Goal: Information Seeking & Learning: Learn about a topic

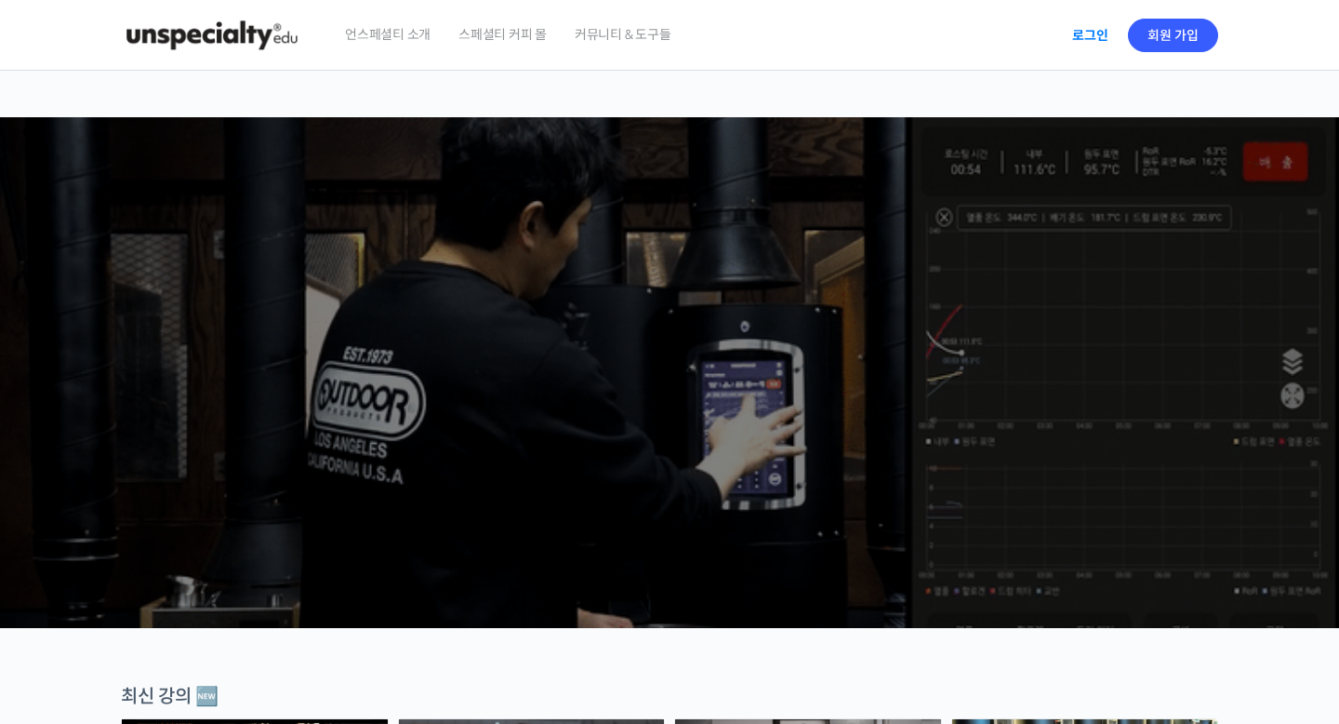
click at [1098, 30] on link "로그인" at bounding box center [1090, 35] width 59 height 43
click at [1188, 39] on img at bounding box center [1201, 35] width 33 height 33
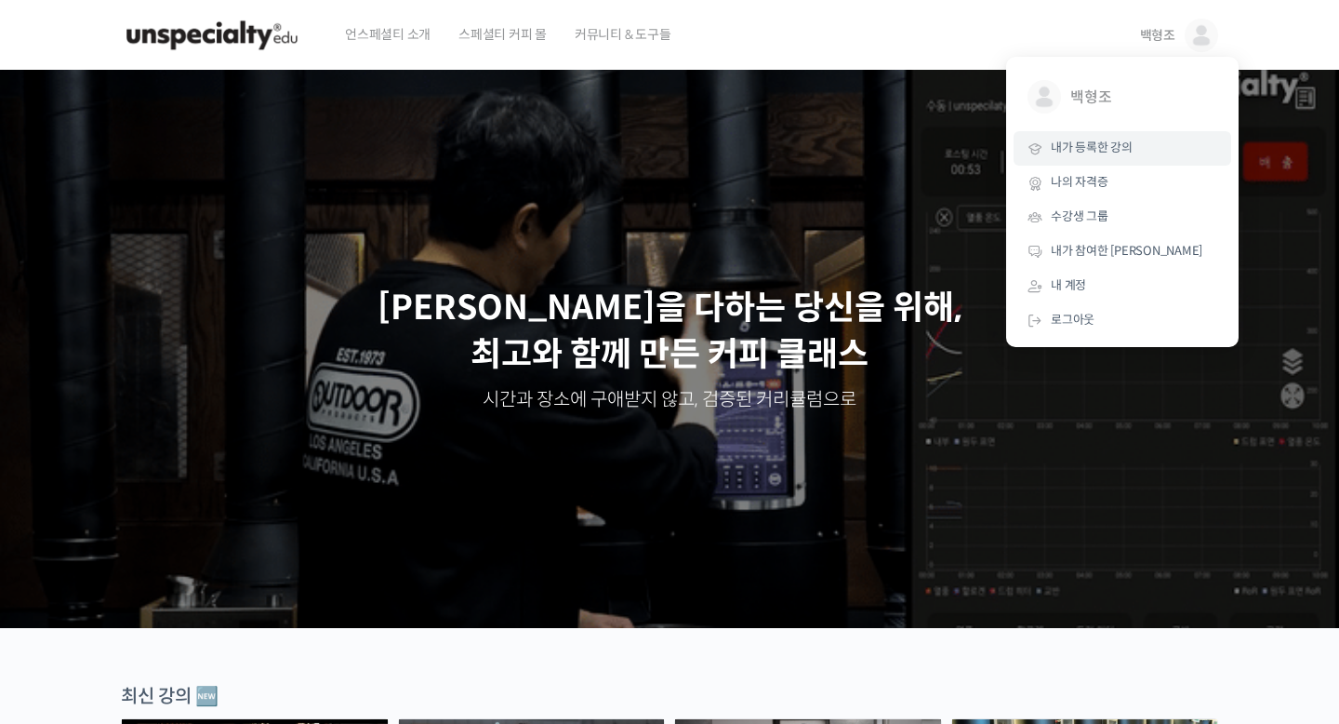
click at [1099, 145] on span "내가 등록한 강의" at bounding box center [1092, 147] width 82 height 16
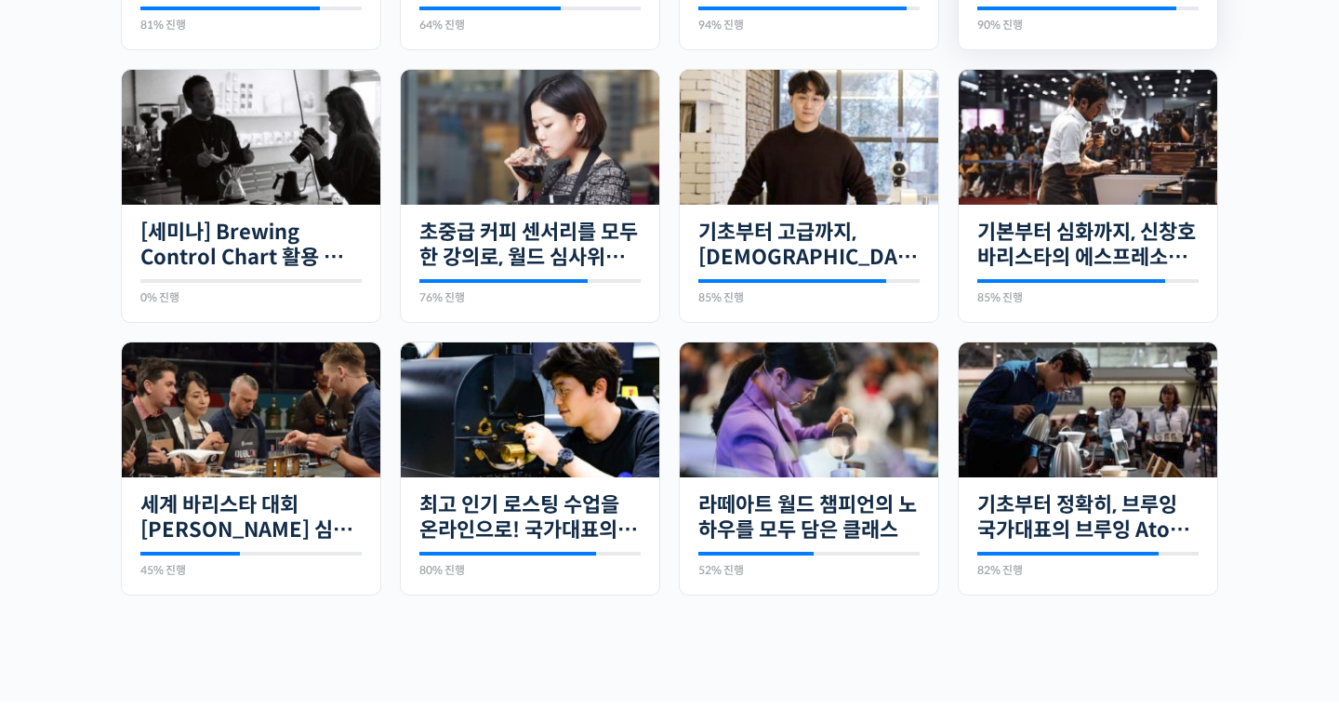
scroll to position [701, 0]
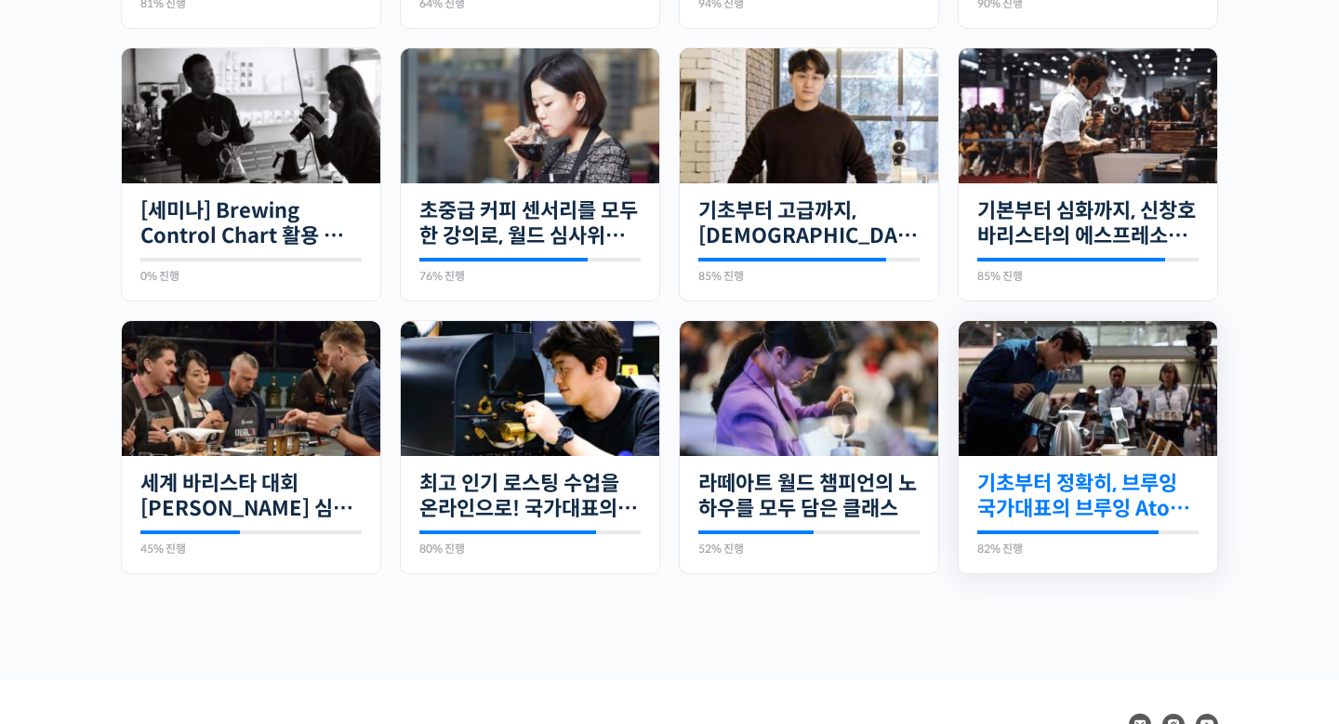
click at [1052, 512] on link "기초부터 정확히, 브루잉 국가대표의 브루잉 AtoZ 클래스" at bounding box center [1087, 496] width 221 height 51
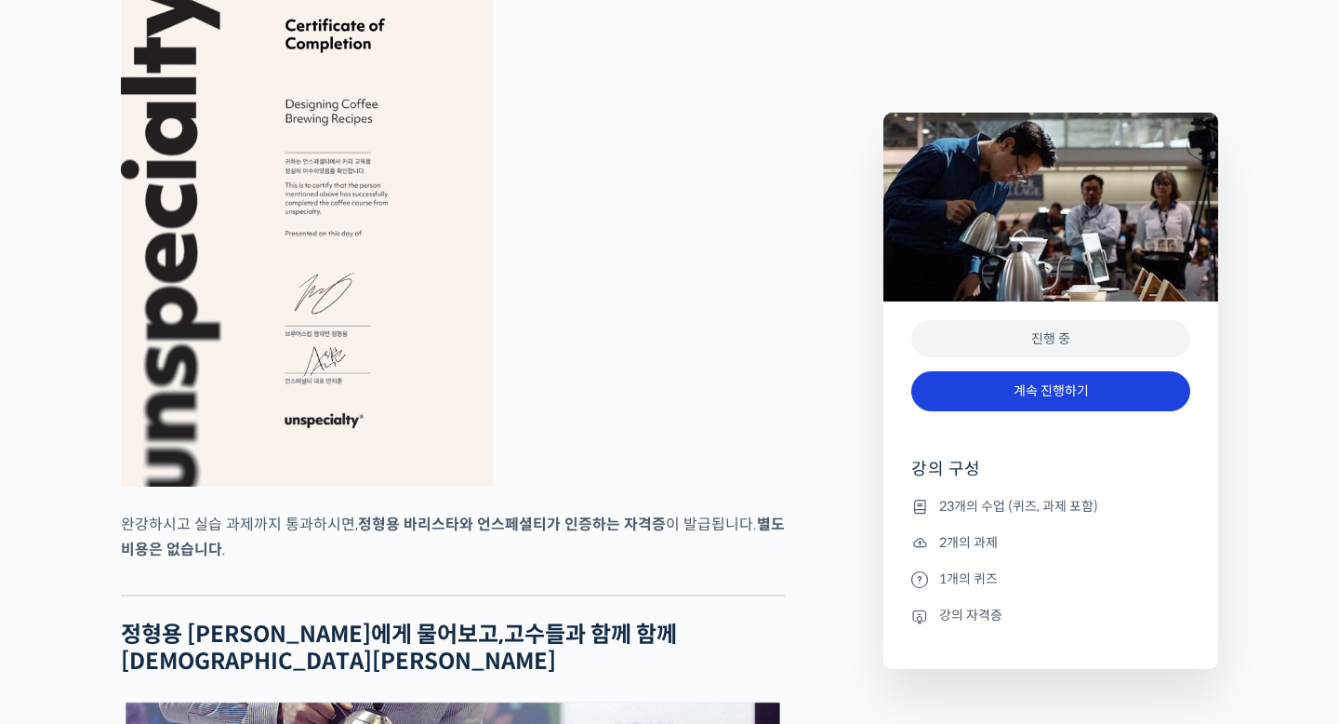
scroll to position [7604, 0]
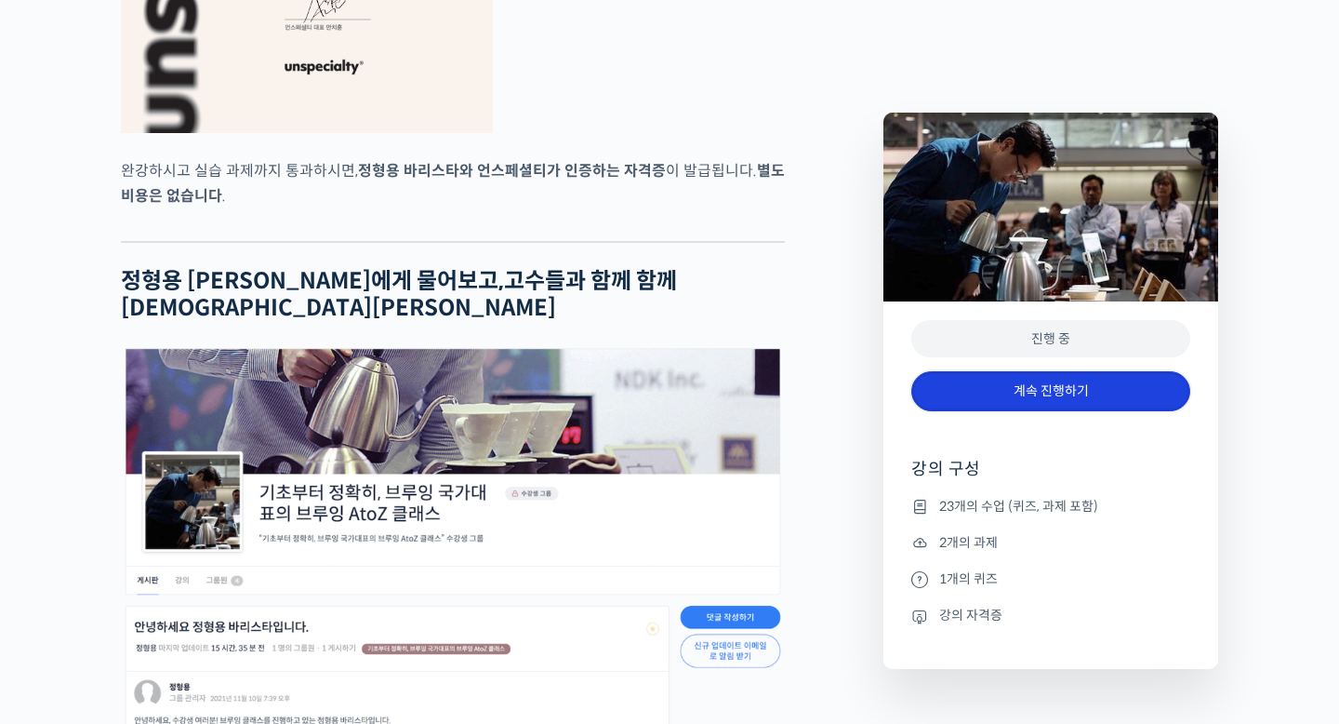
click at [1054, 387] on link "계속 진행하기" at bounding box center [1050, 391] width 279 height 40
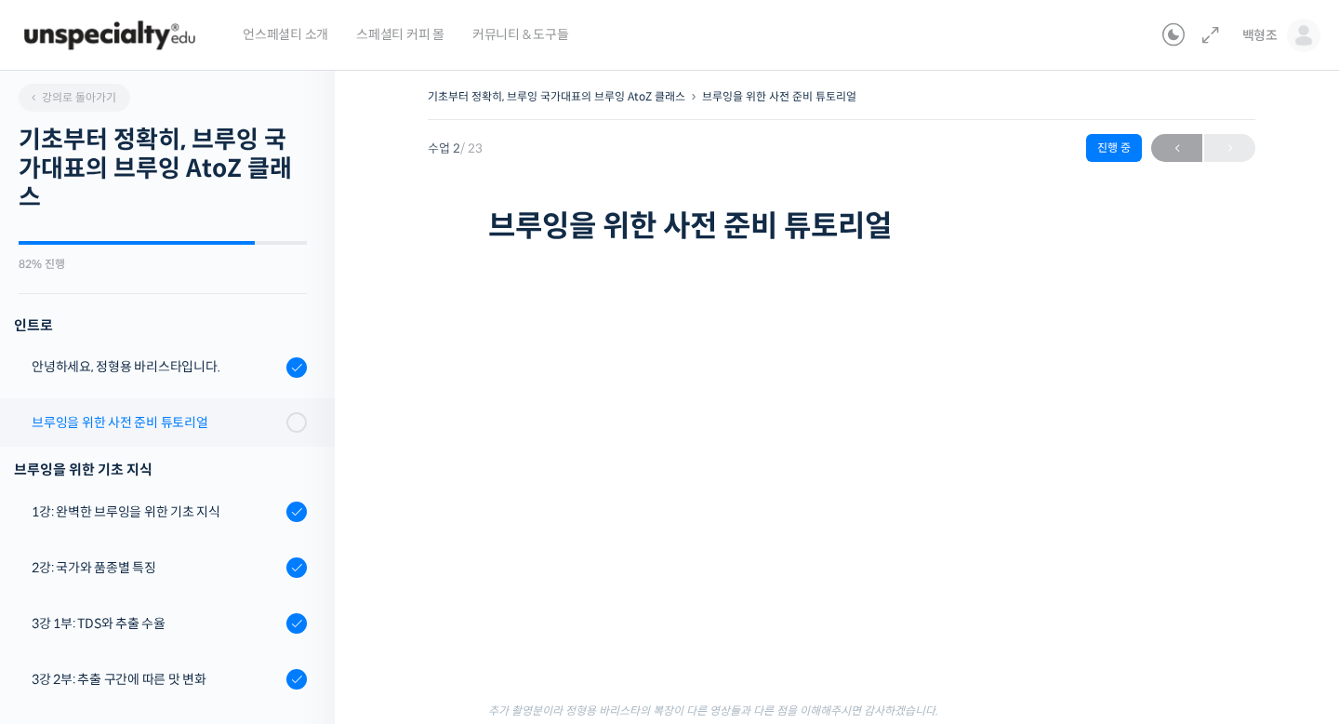
click at [199, 405] on link "브루잉을 위한 사전 준비 튜토리얼" at bounding box center [163, 422] width 344 height 48
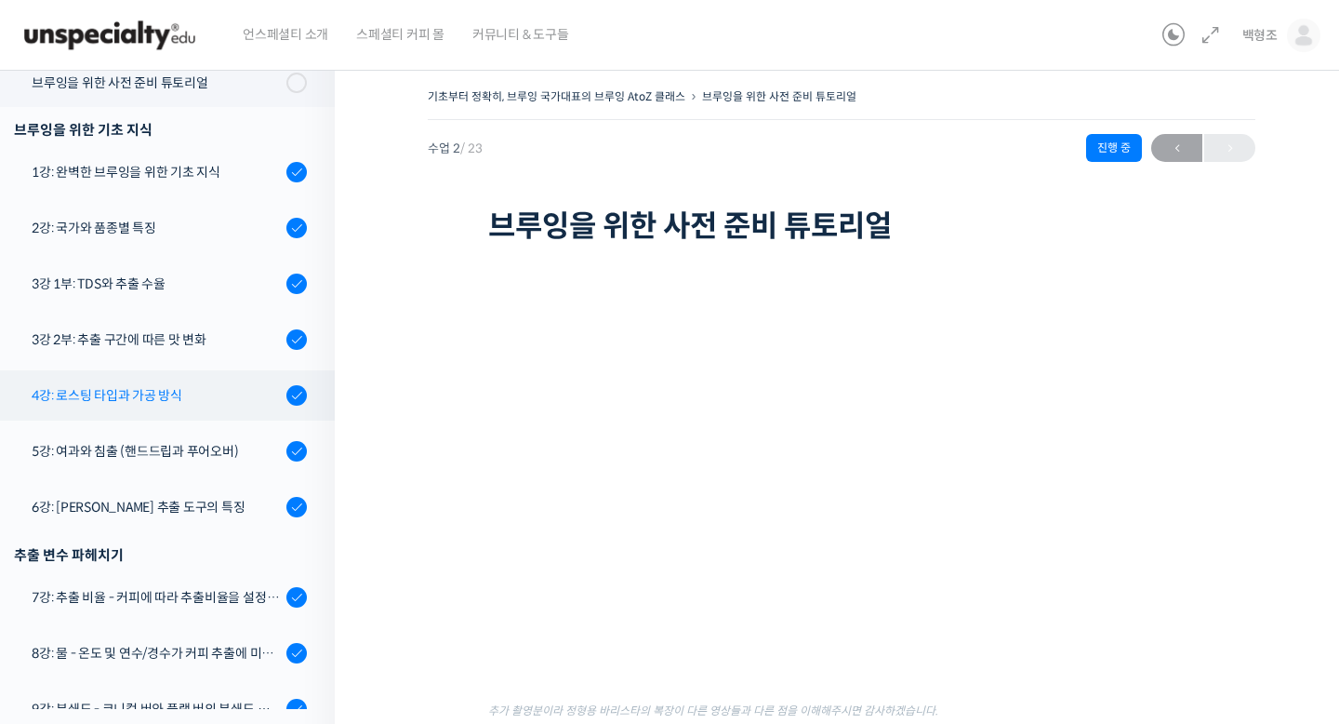
scroll to position [340, 0]
click at [180, 373] on link "4강: 로스팅 타입과 가공 방식" at bounding box center [163, 394] width 344 height 50
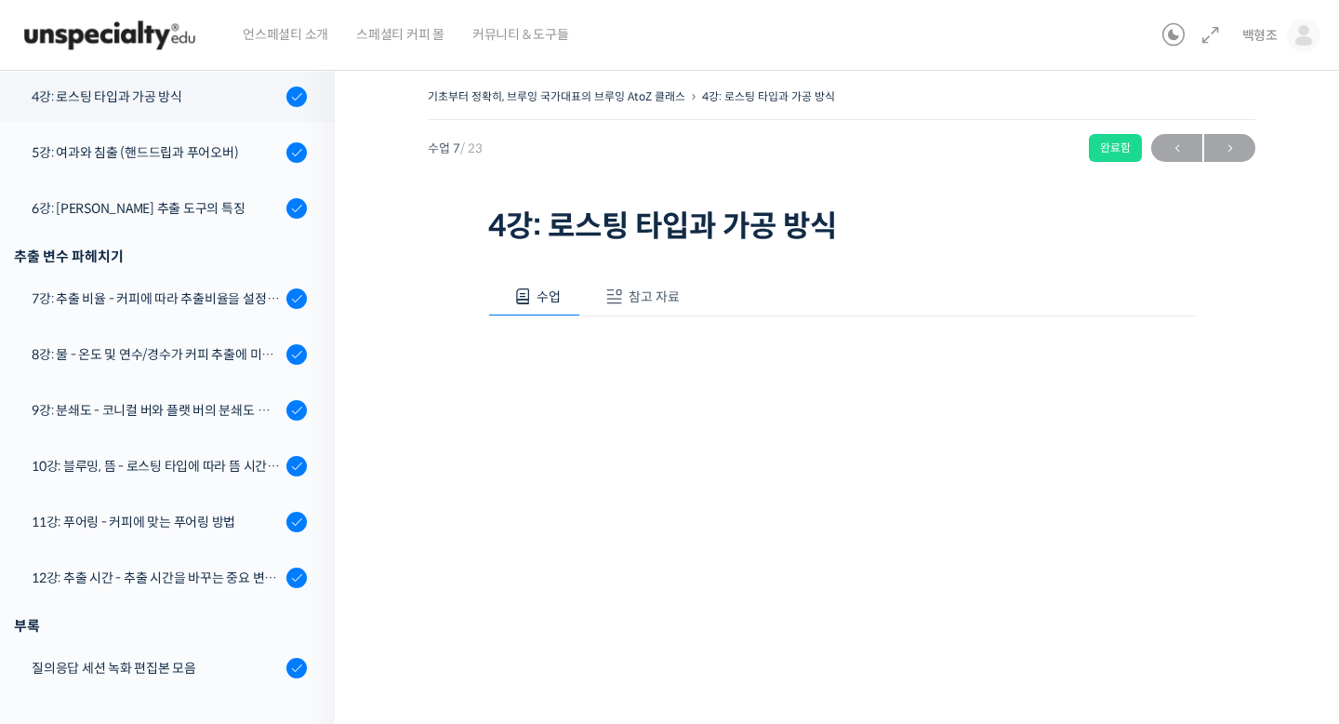
click at [641, 288] on span "참고 자료" at bounding box center [654, 296] width 51 height 17
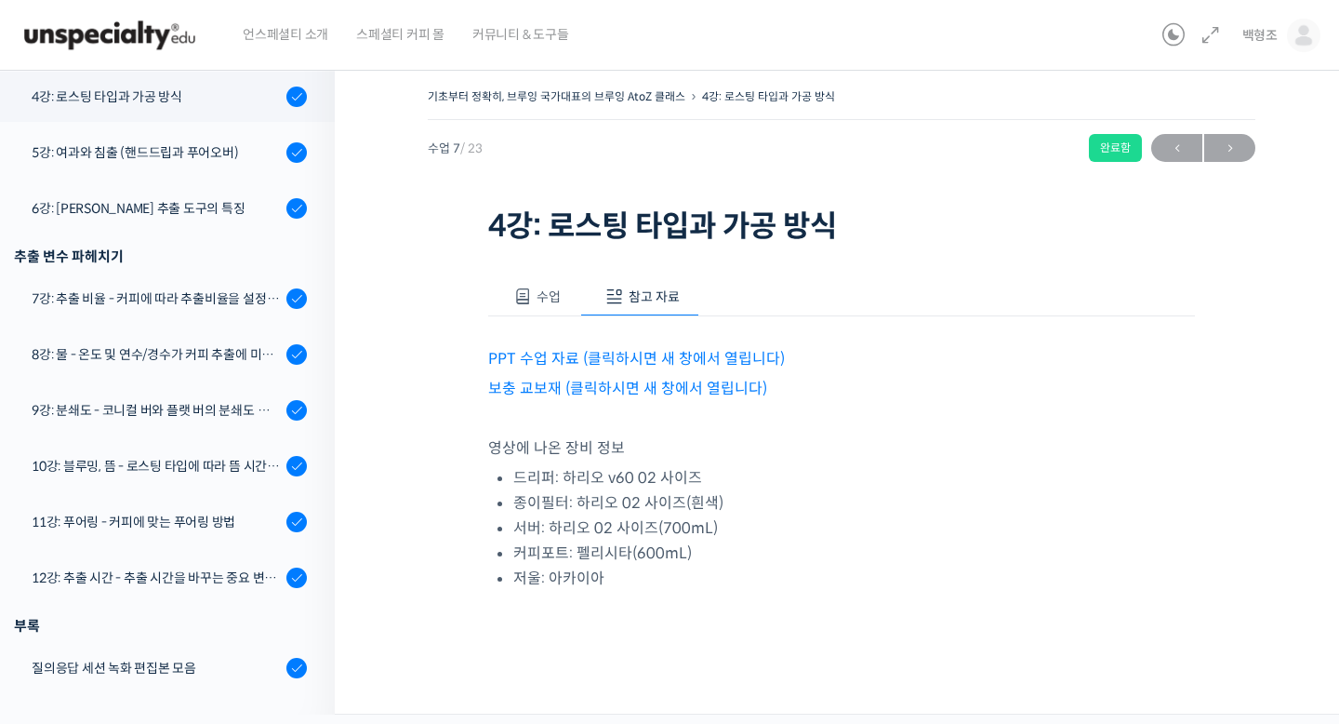
click at [609, 356] on link "PPT 수업 자료 (클릭하시면 새 창에서 열립니다)" at bounding box center [636, 359] width 297 height 20
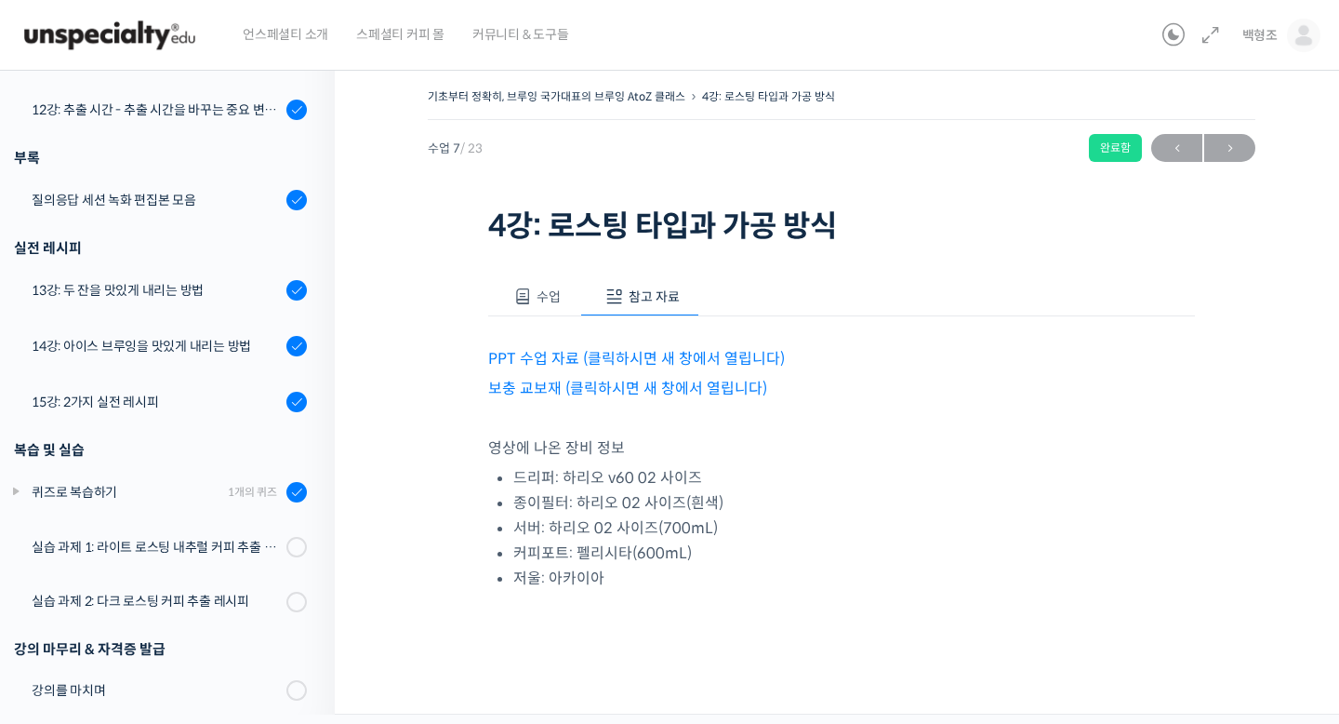
scroll to position [1125, 0]
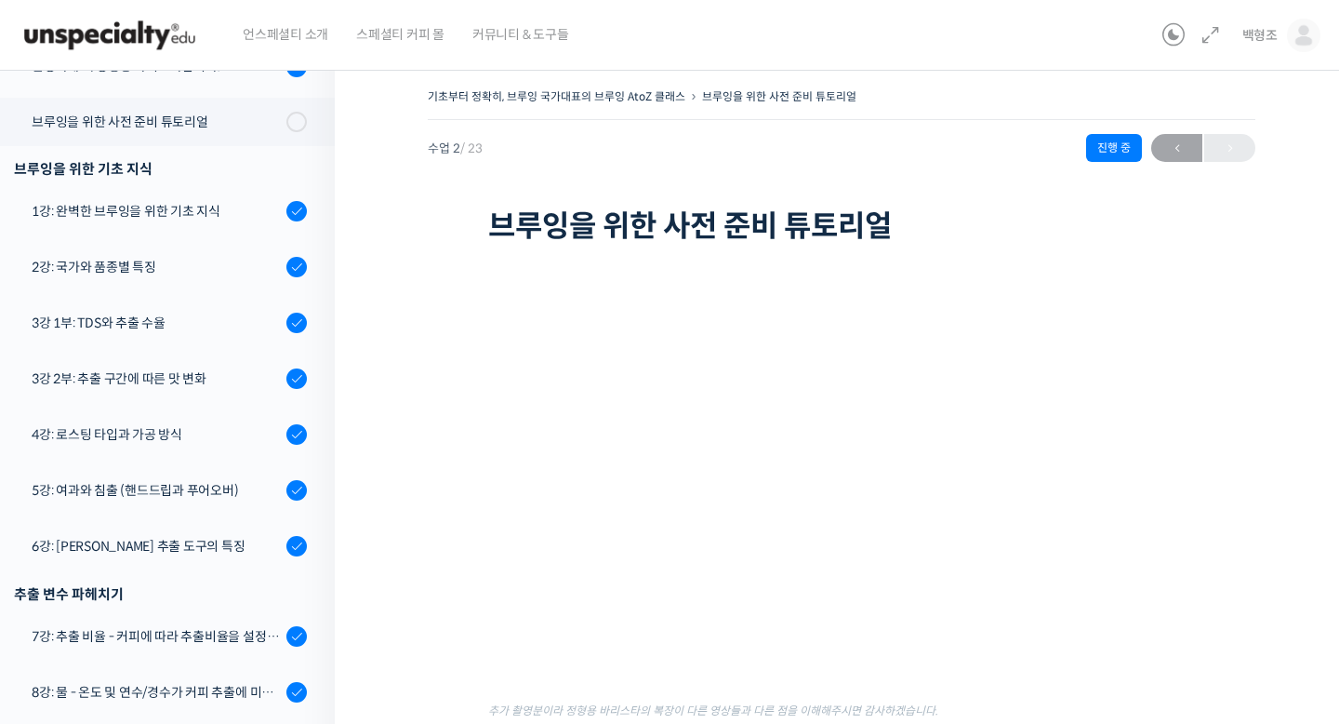
scroll to position [326, 0]
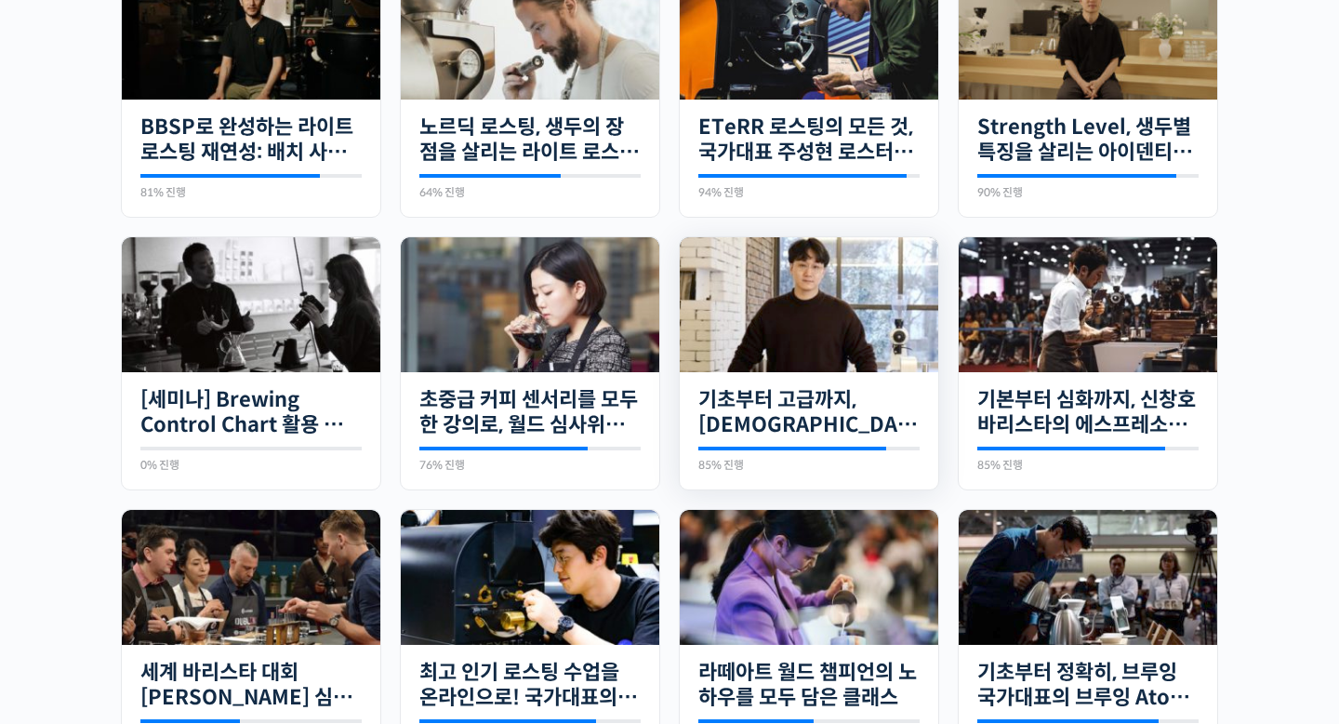
scroll to position [458, 0]
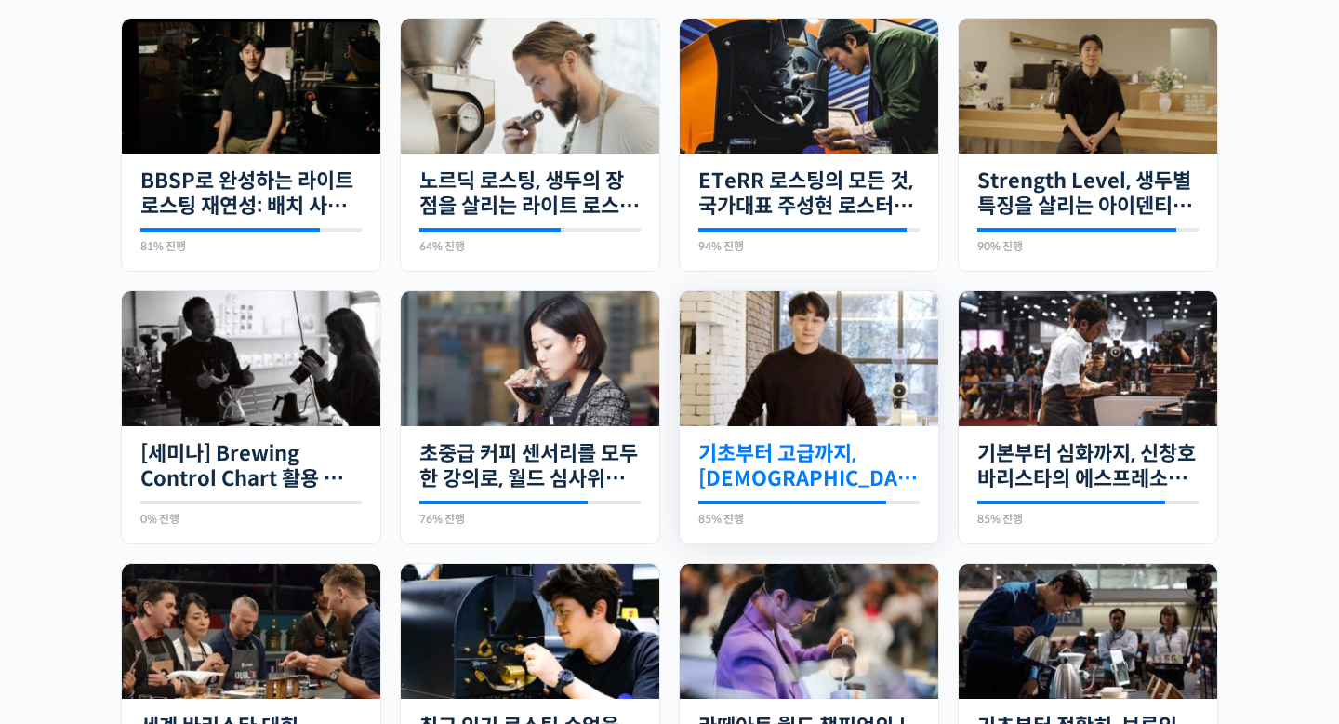
click at [851, 461] on link "기초부터 고급까지, [DEMOGRAPHIC_DATA] 국가대표 [PERSON_NAME] 바리[PERSON_NAME]의 브루잉 클래스" at bounding box center [808, 466] width 221 height 51
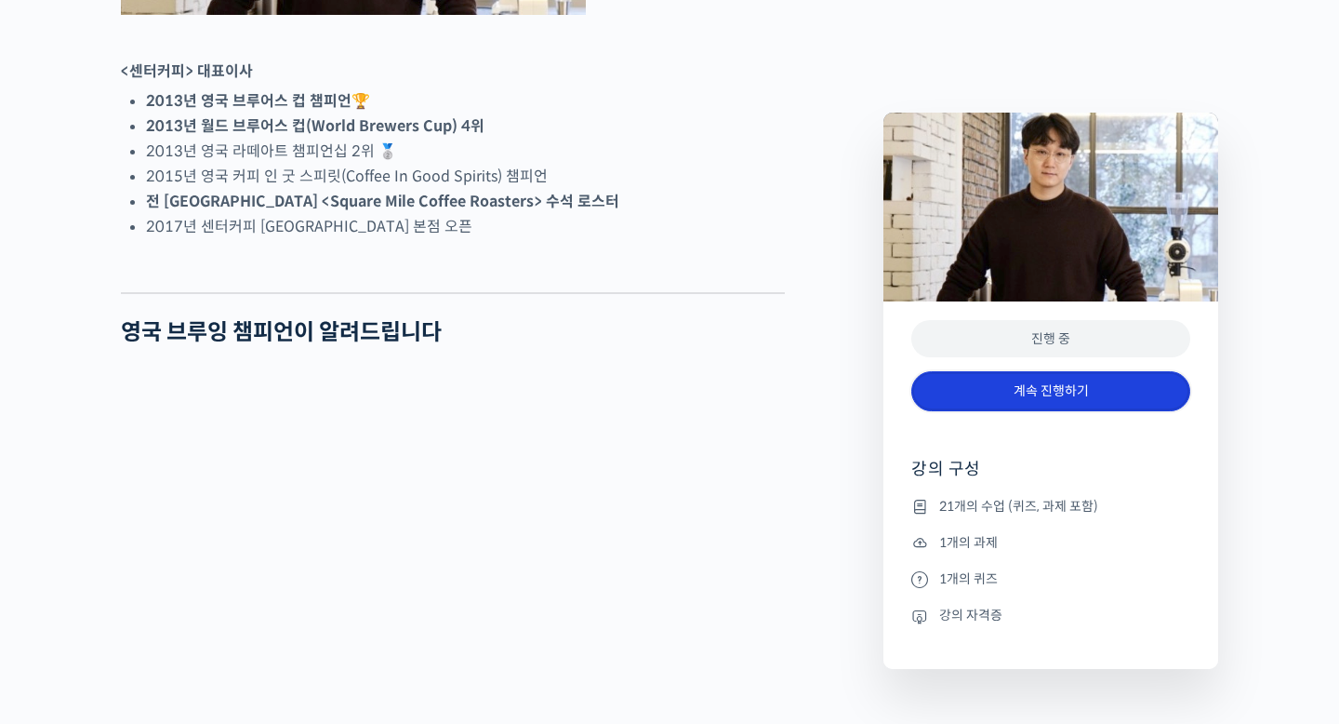
click at [1053, 378] on link "계속 진행하기" at bounding box center [1050, 391] width 279 height 40
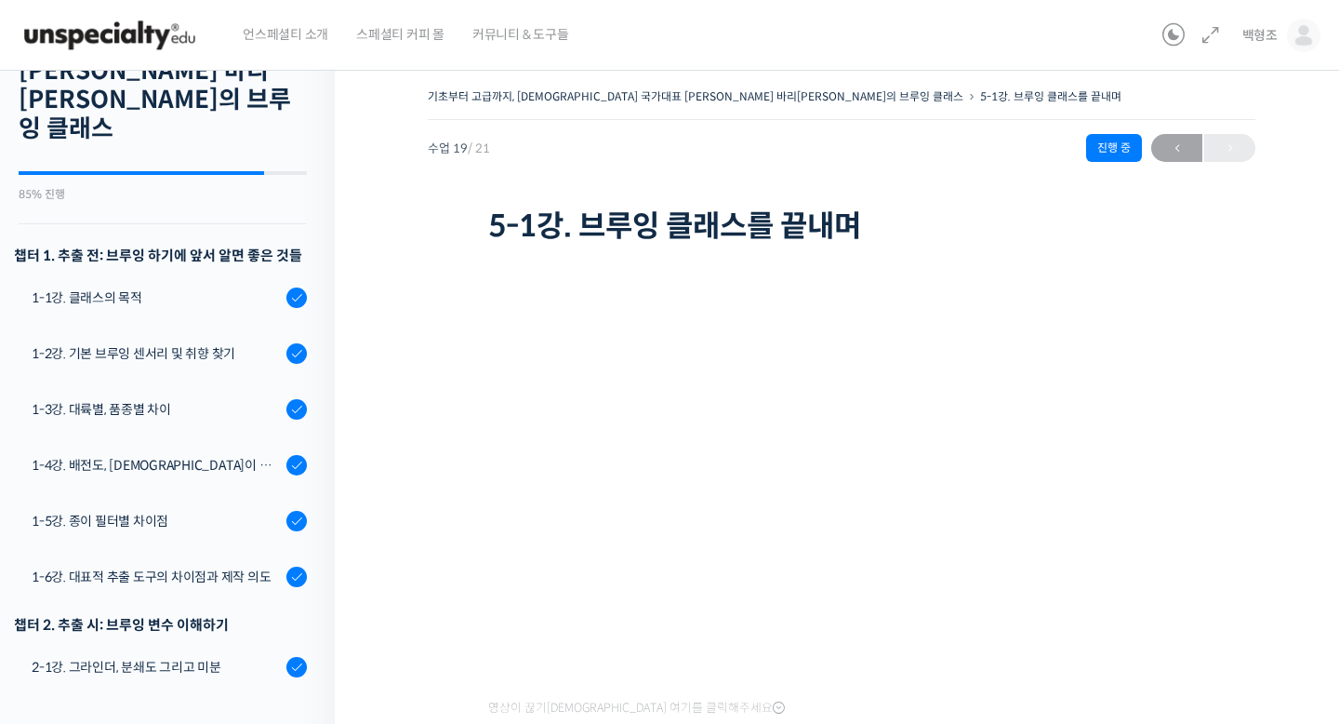
scroll to position [148, 0]
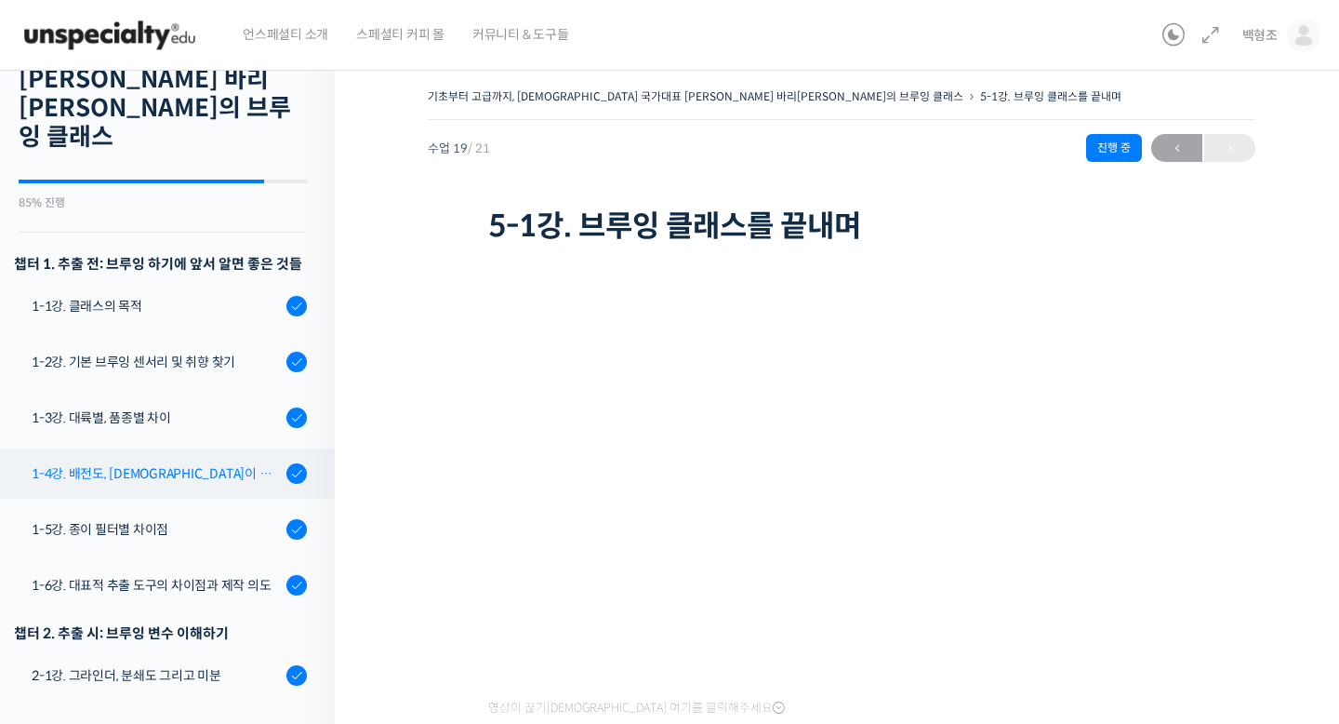
click at [195, 463] on div "1-4강. 배전도, [DEMOGRAPHIC_DATA]이 미치는 영향" at bounding box center [156, 473] width 249 height 20
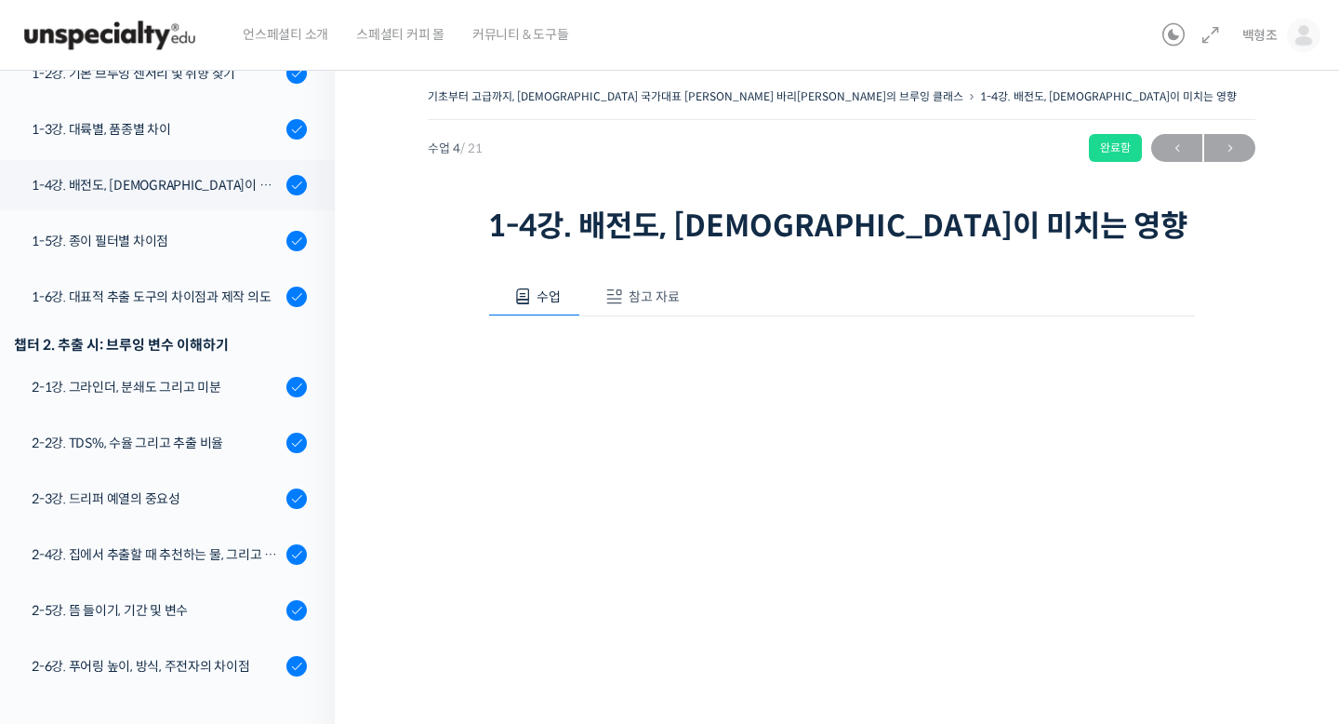
scroll to position [438, 0]
click at [694, 279] on div "수업 참고 자료" at bounding box center [841, 296] width 707 height 39
click at [662, 285] on button "참고 자료" at bounding box center [639, 296] width 119 height 39
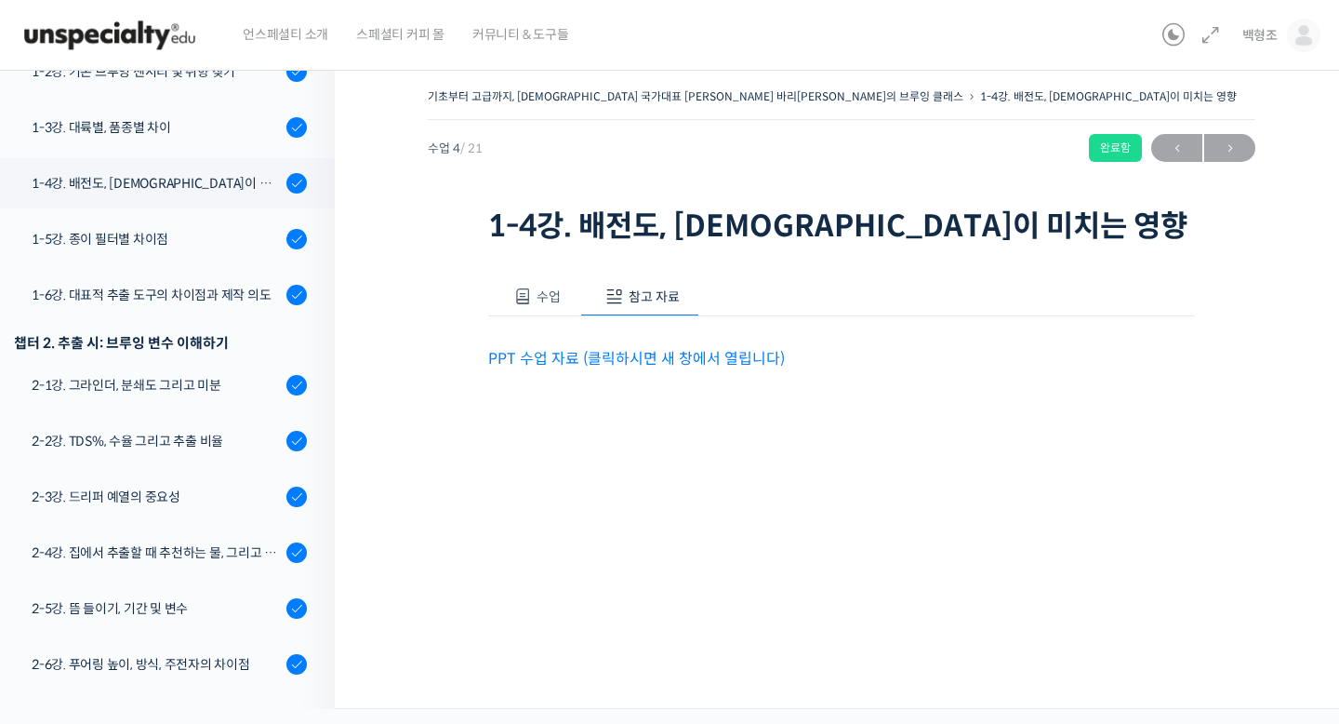
click at [643, 353] on link "PPT 수업 자료 (클릭하시면 새 창에서 열립니다)" at bounding box center [636, 359] width 297 height 20
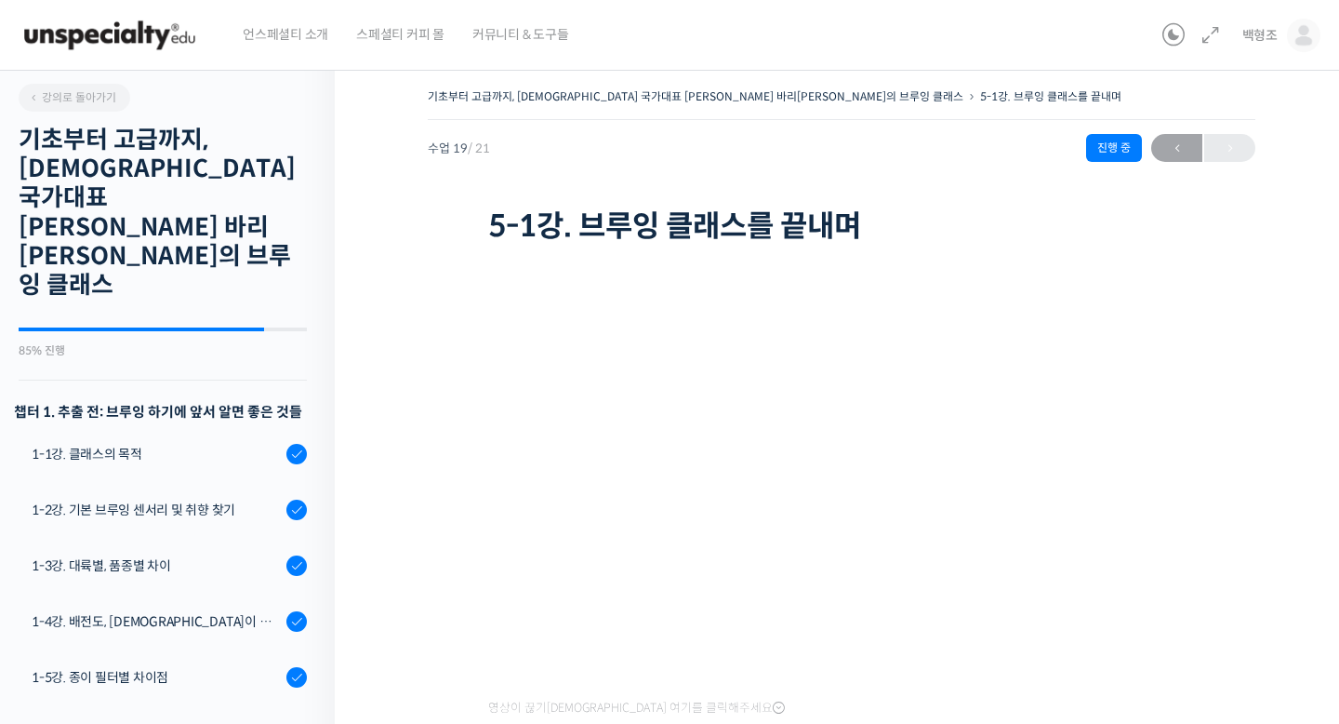
scroll to position [947, 0]
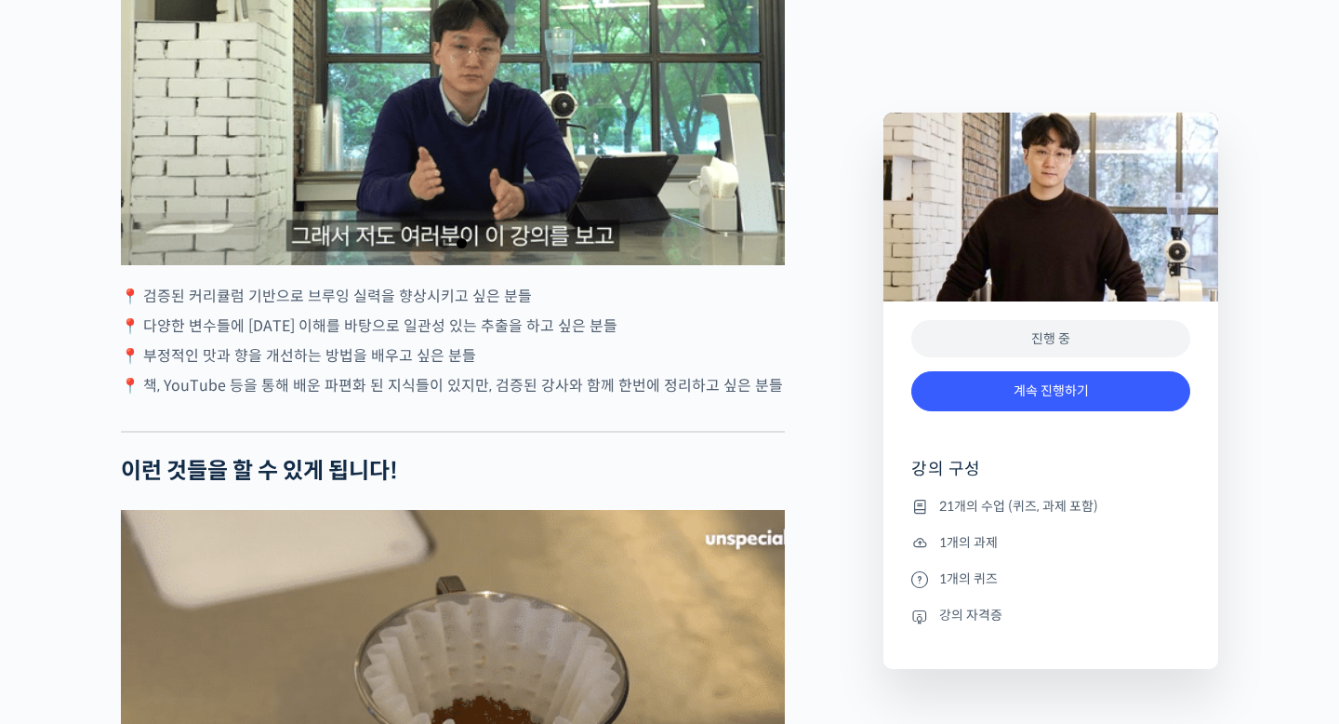
scroll to position [3445, 0]
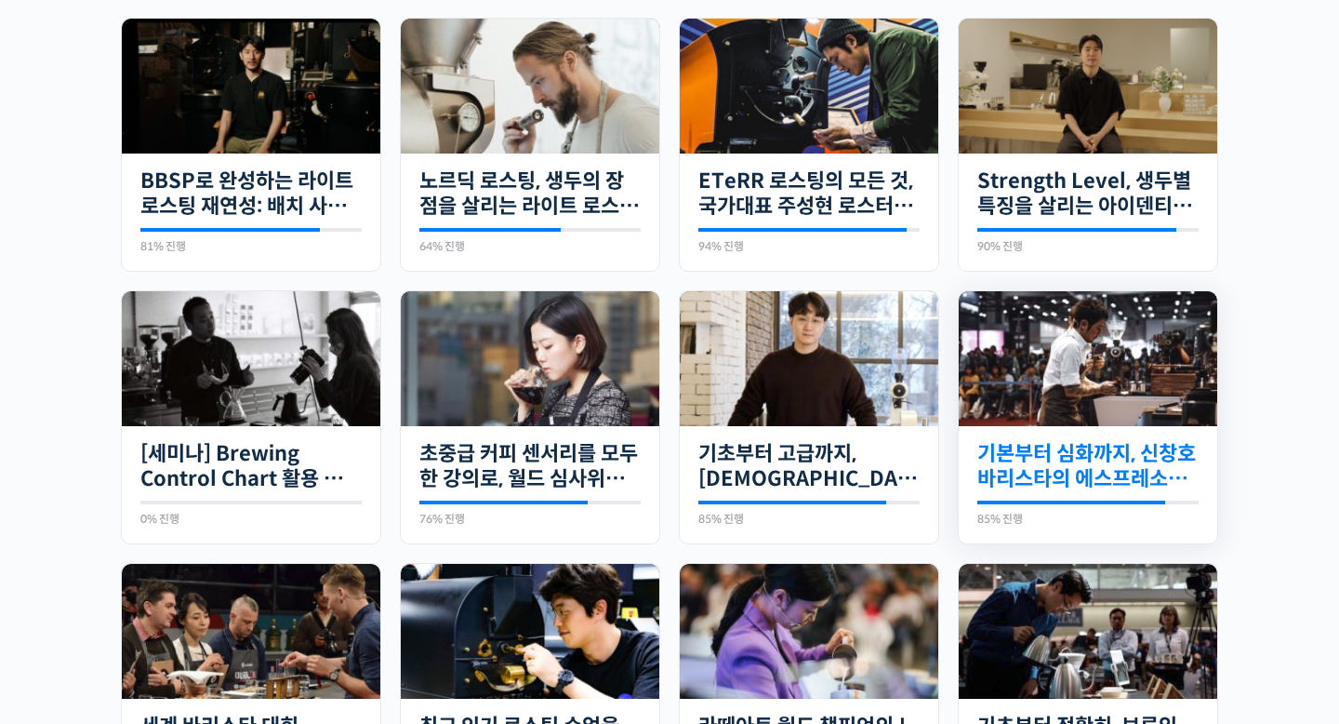
click at [1080, 453] on link "기본부터 심화까지, 신창호 바리스타의 에스프레소 AtoZ" at bounding box center [1087, 466] width 221 height 51
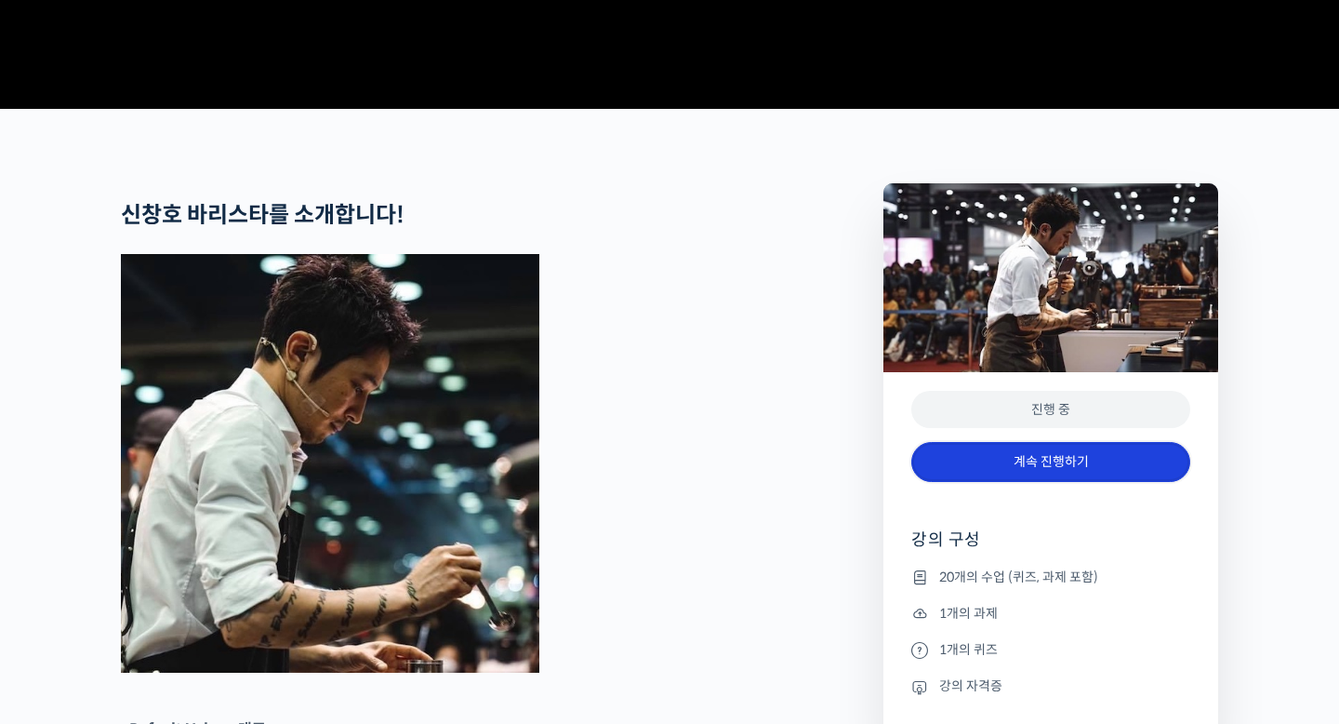
click at [1056, 482] on link "계속 진행하기" at bounding box center [1050, 462] width 279 height 40
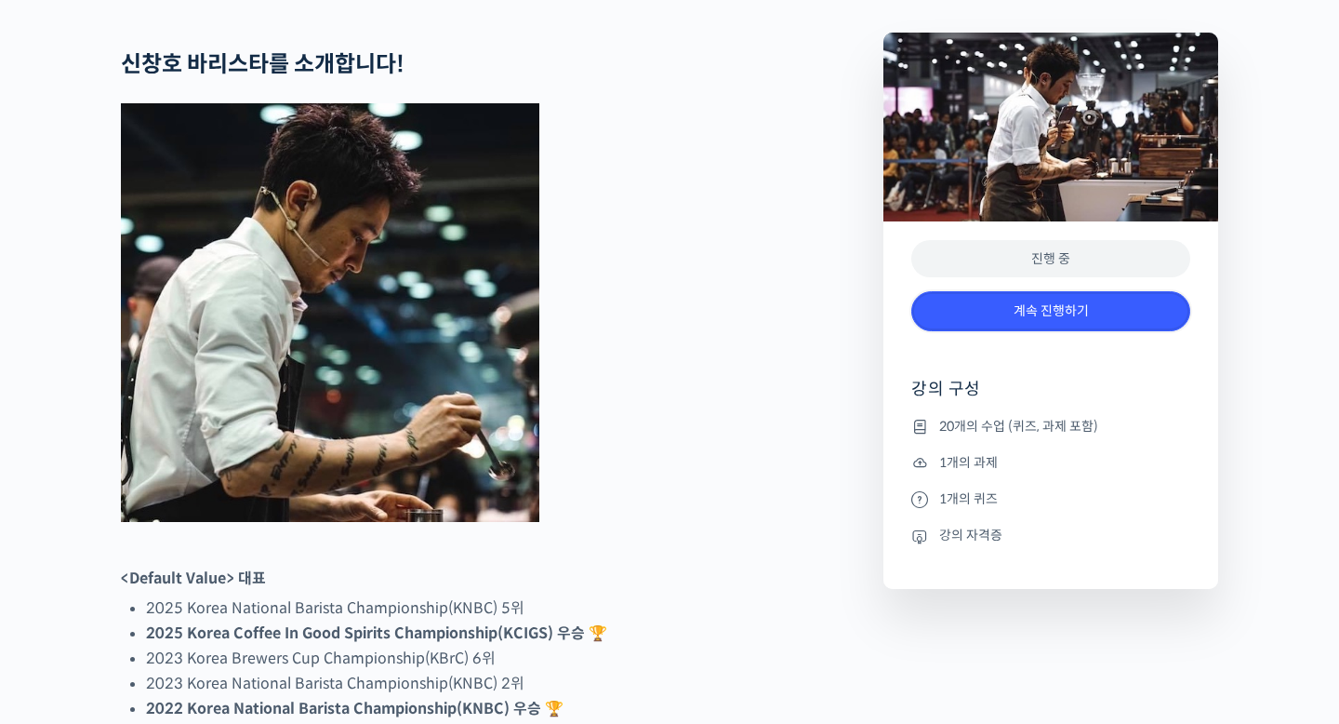
scroll to position [764, 0]
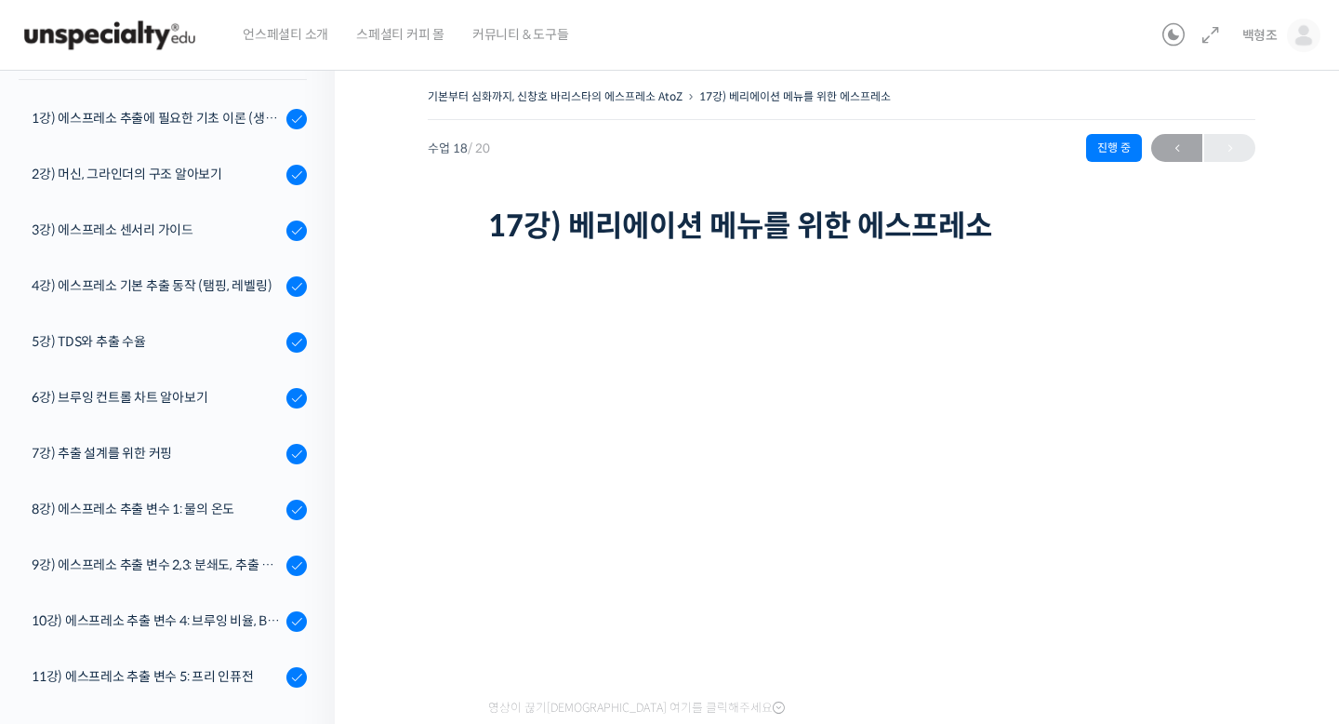
scroll to position [126, 0]
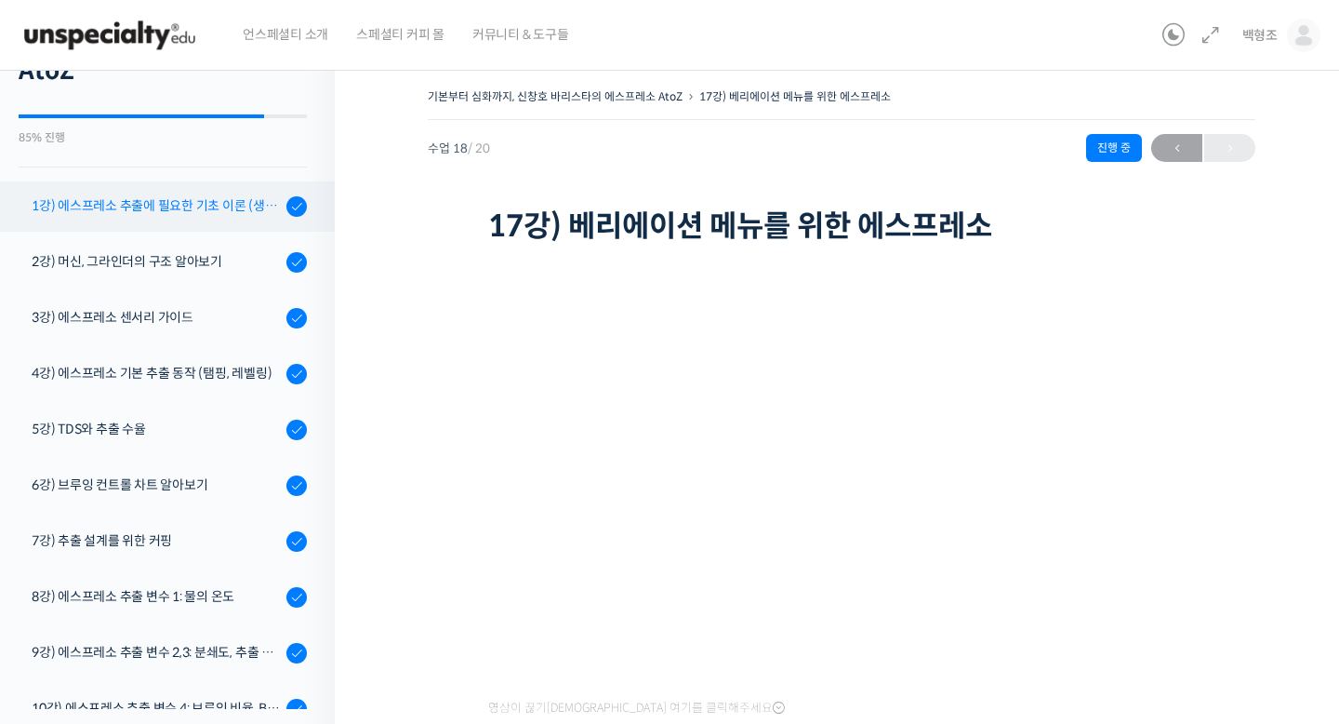
click at [166, 218] on link "1강) 에스프레소 추출에 필요한 기초 이론 (생두, 가공, 로스팅)" at bounding box center [163, 206] width 344 height 50
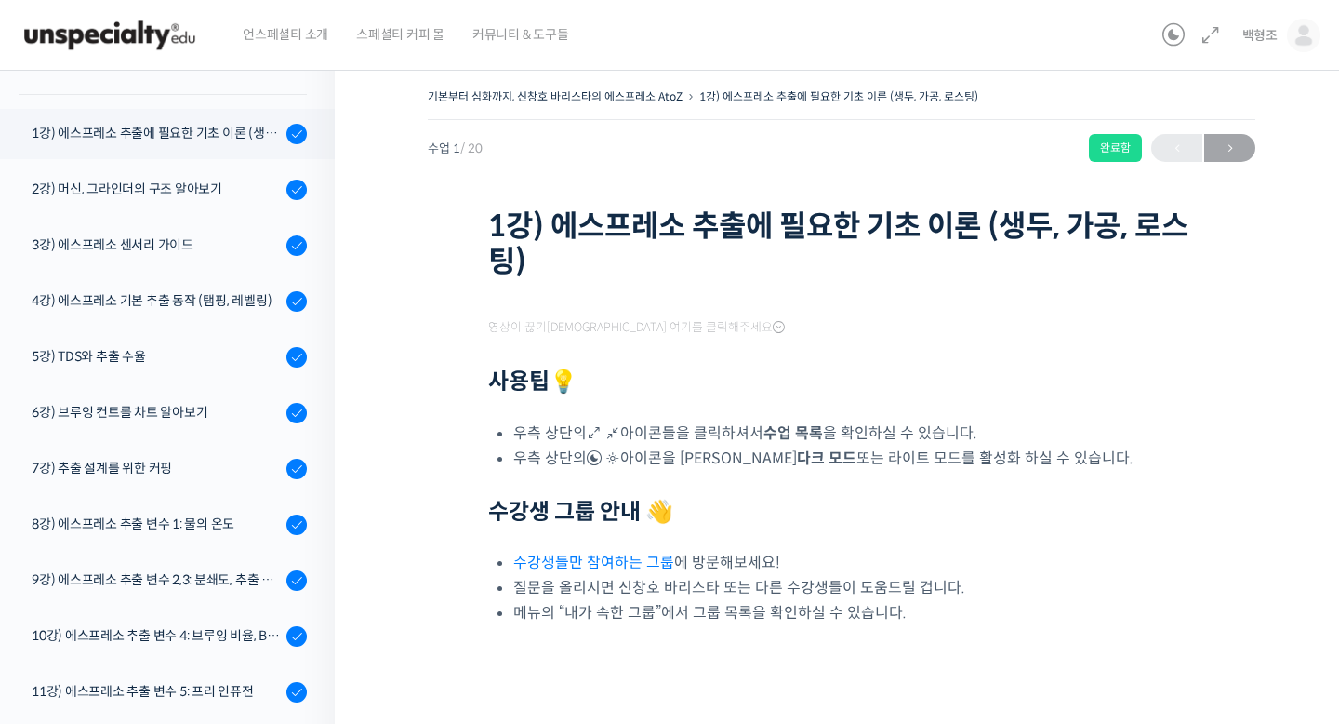
scroll to position [236, 0]
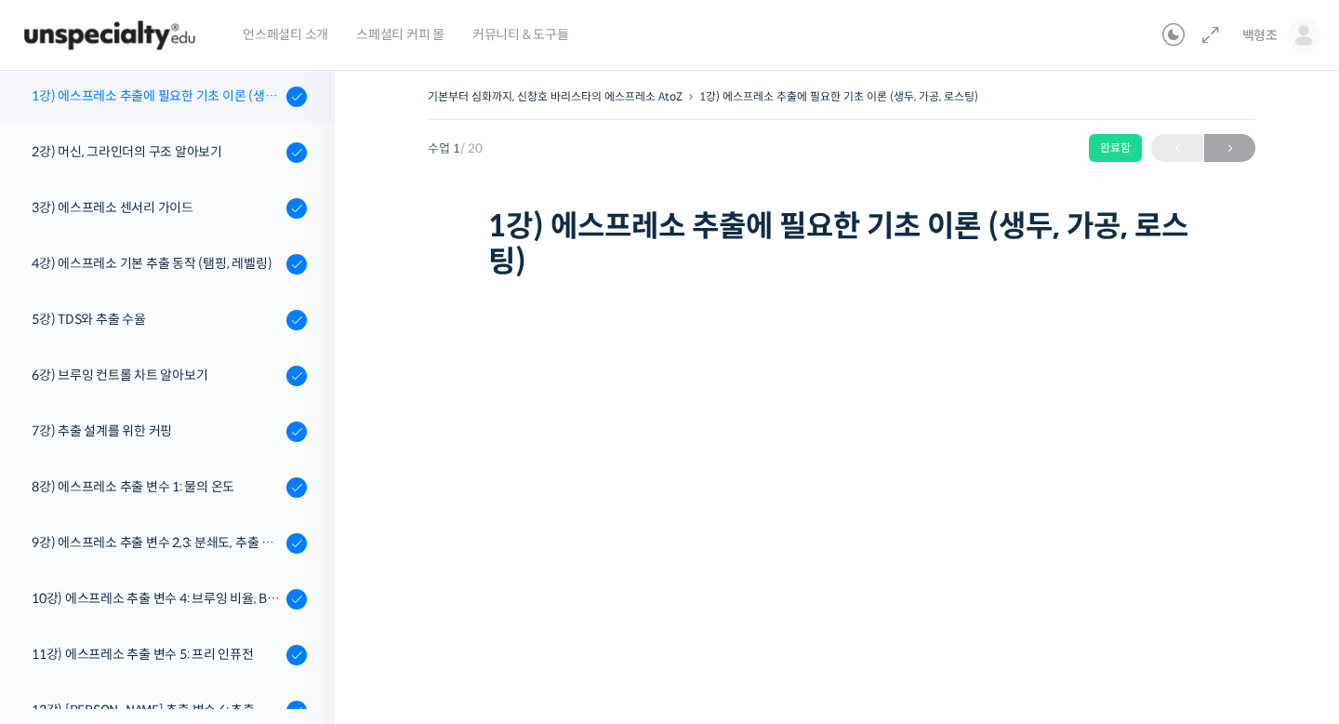
click at [236, 86] on div "1강) 에스프레소 추출에 필요한 기초 이론 (생두, 가공, 로스팅)" at bounding box center [156, 96] width 249 height 20
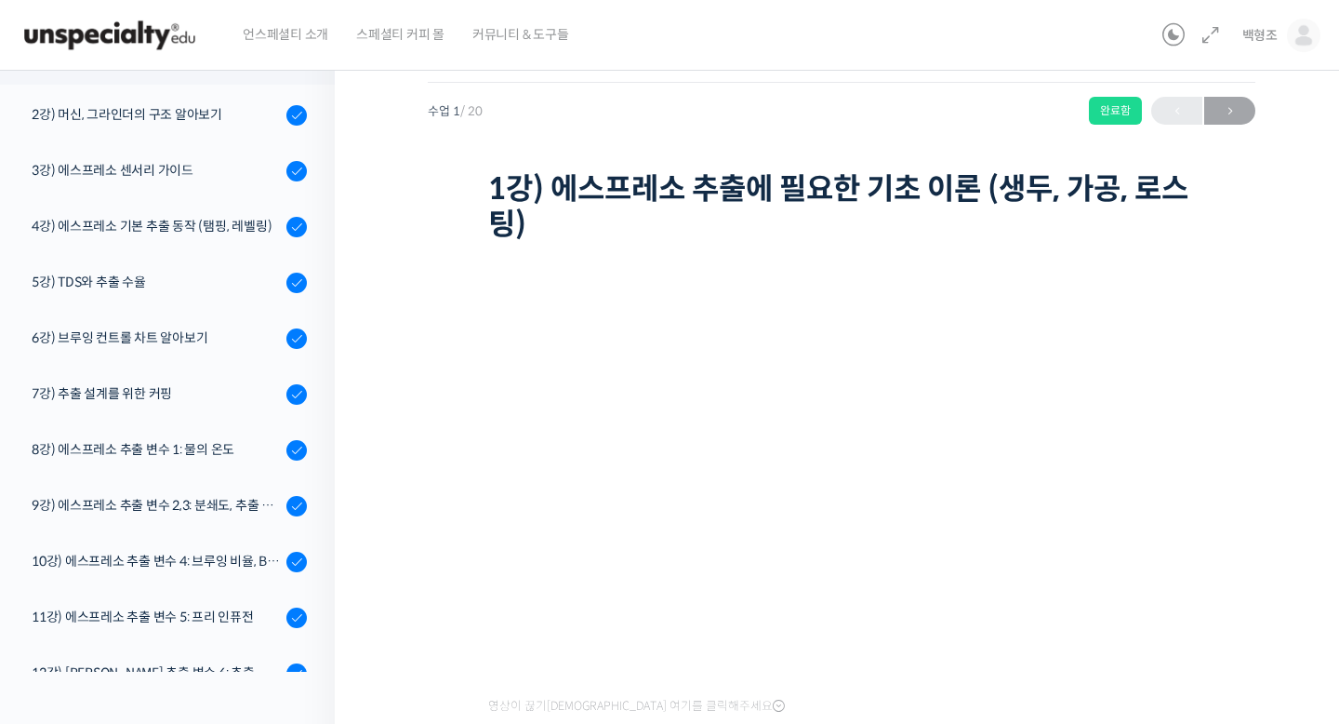
scroll to position [42, 0]
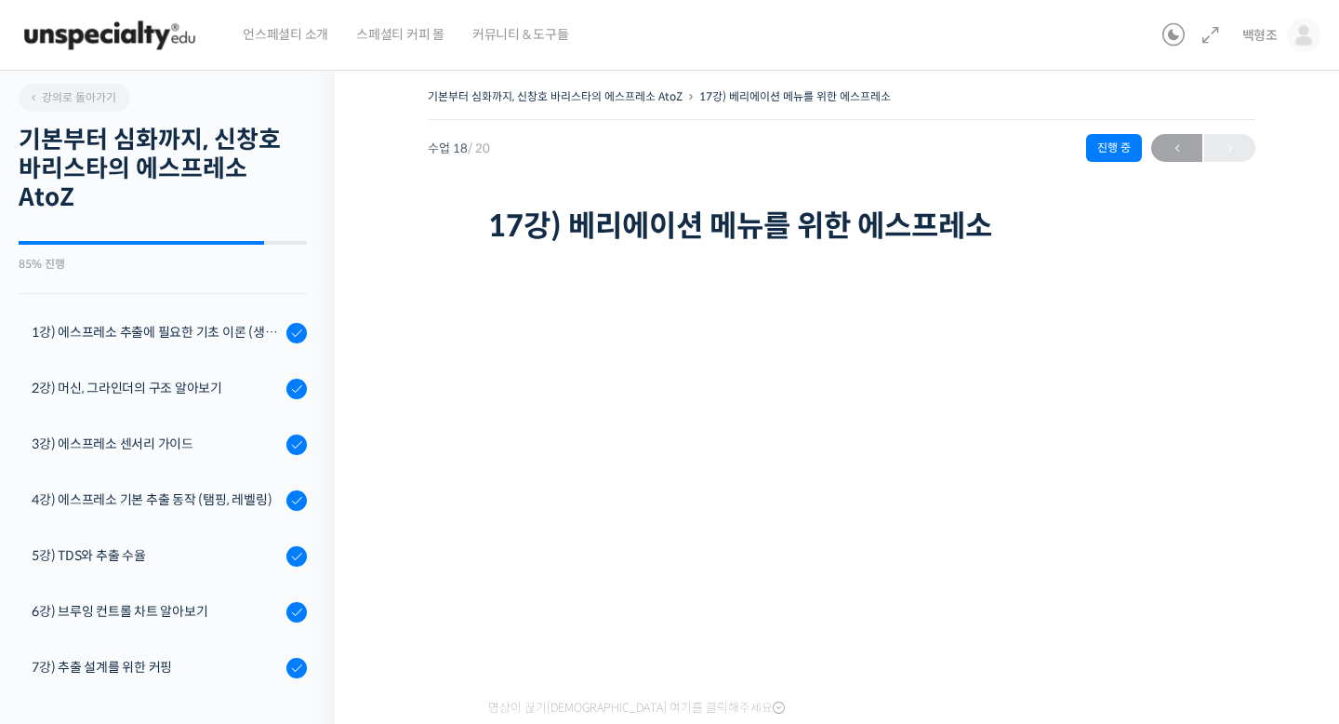
scroll to position [719, 0]
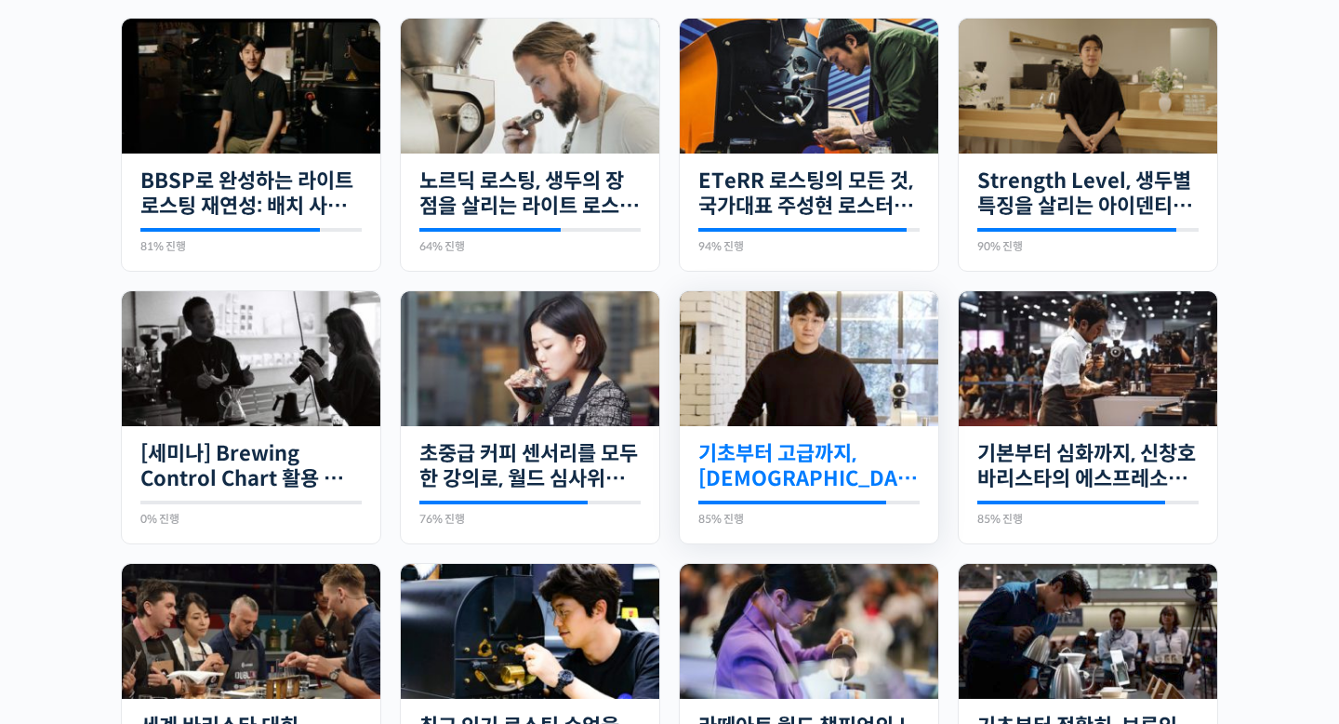
click at [886, 455] on link "기초부터 고급까지, [DEMOGRAPHIC_DATA] 국가대표 [PERSON_NAME] 바리[PERSON_NAME]의 브루잉 클래스" at bounding box center [808, 466] width 221 height 51
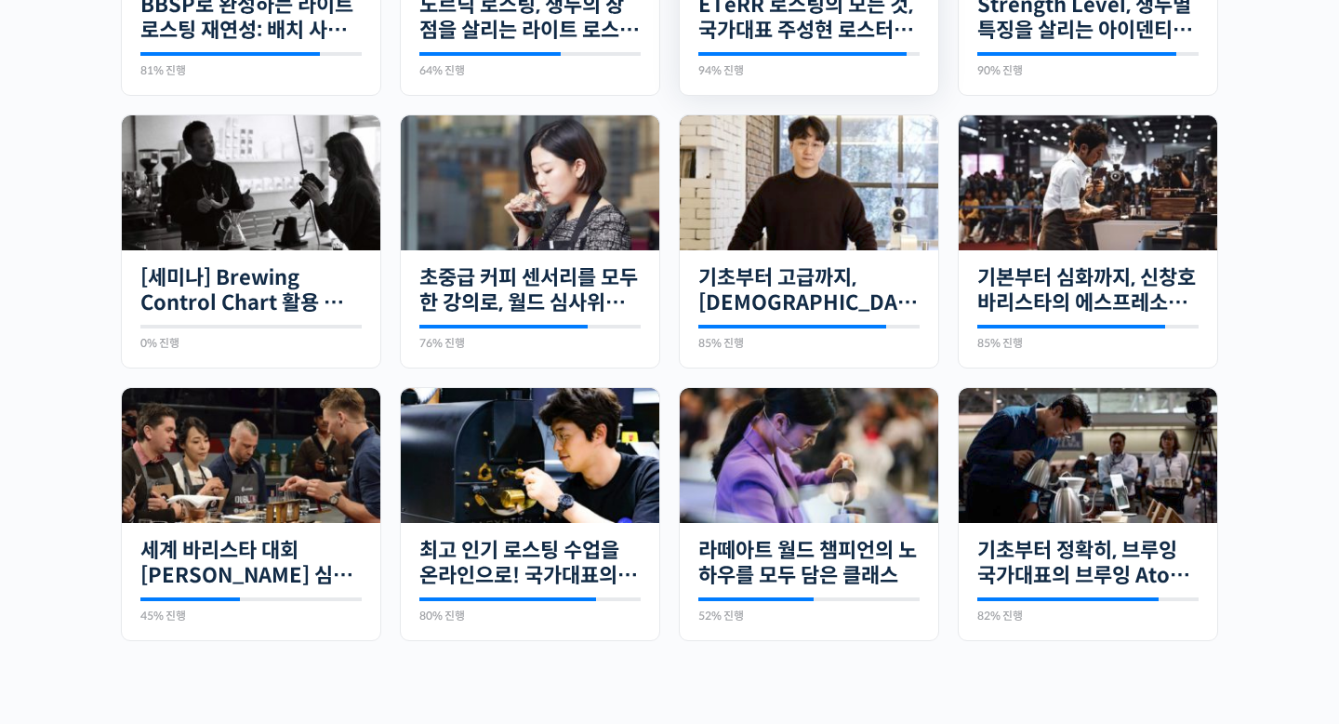
scroll to position [835, 0]
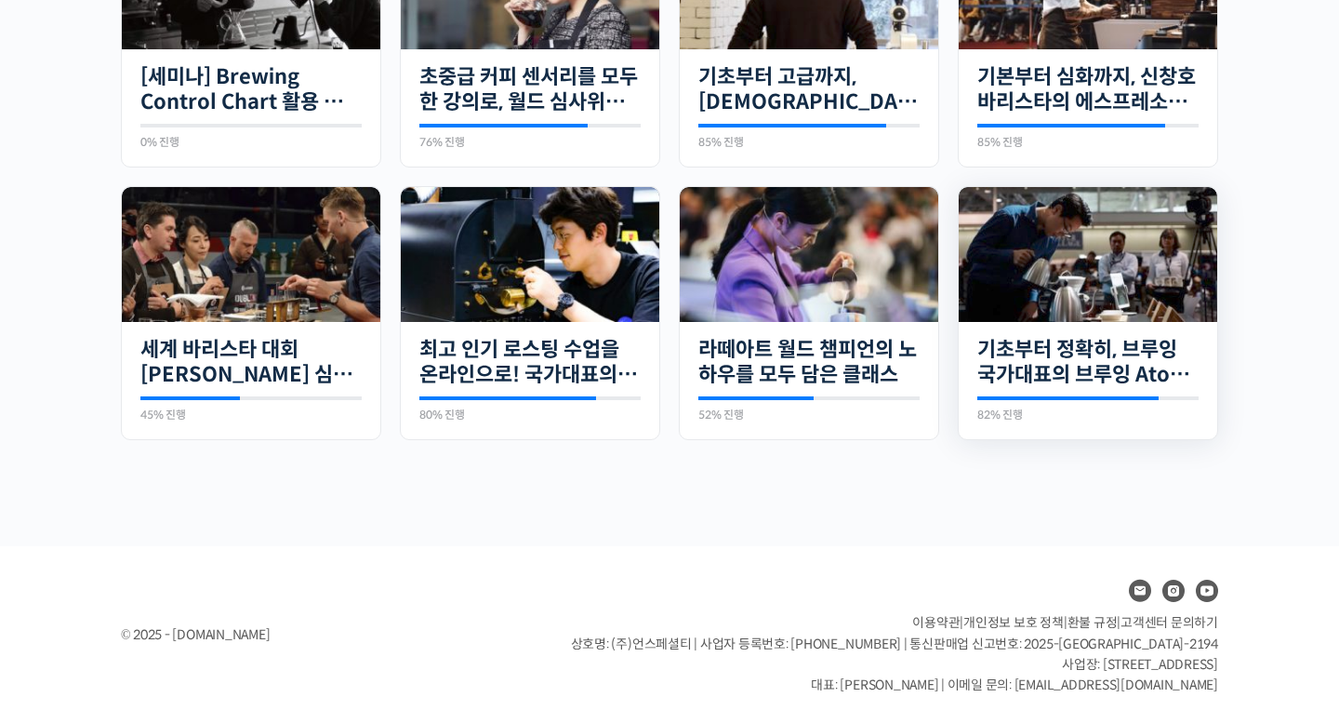
click at [1153, 325] on div "23개의 수업 기초부터 정확히, 브루잉 국가대표의 브루잉 AtoZ 클래스 82% 진행 최근 활동: 2022년 04월 26일 8:48 오후 정형…" at bounding box center [1088, 381] width 259 height 118
click at [1134, 345] on link "기초부터 정확히, 브루잉 국가대표의 브루잉 AtoZ 클래스" at bounding box center [1087, 362] width 221 height 51
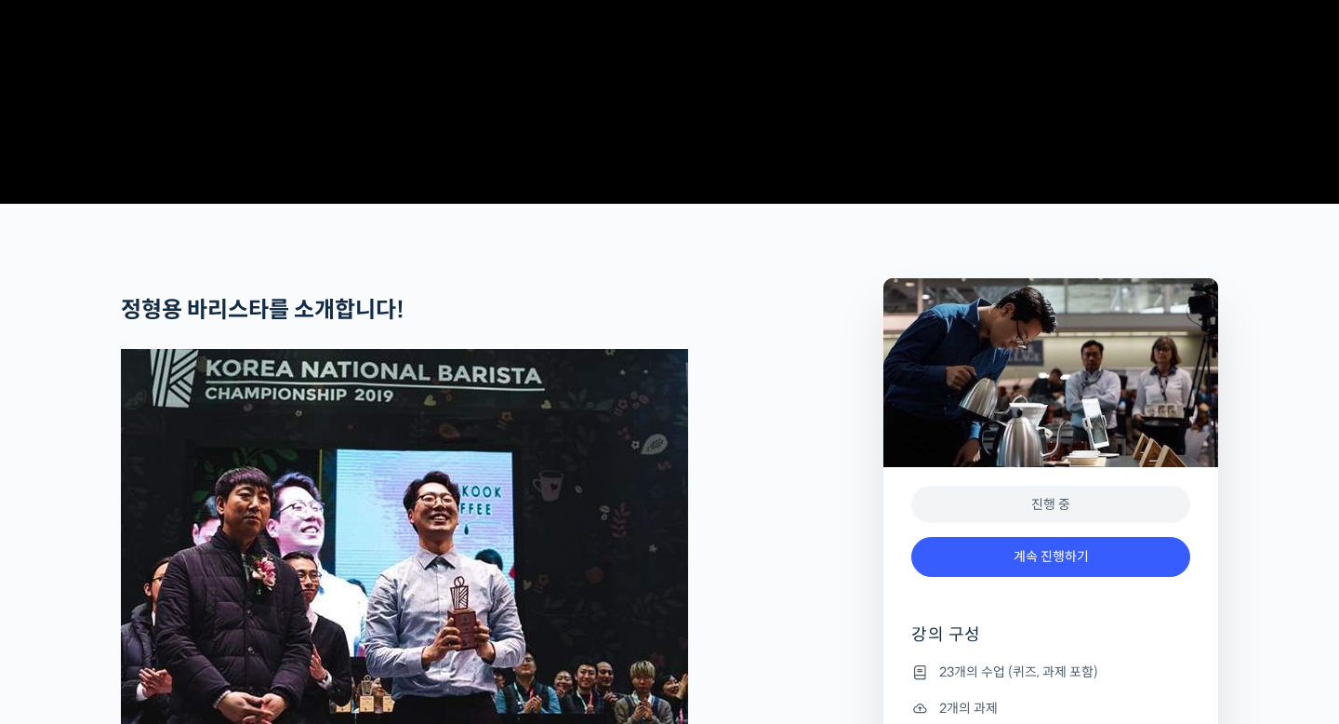
scroll to position [654, 0]
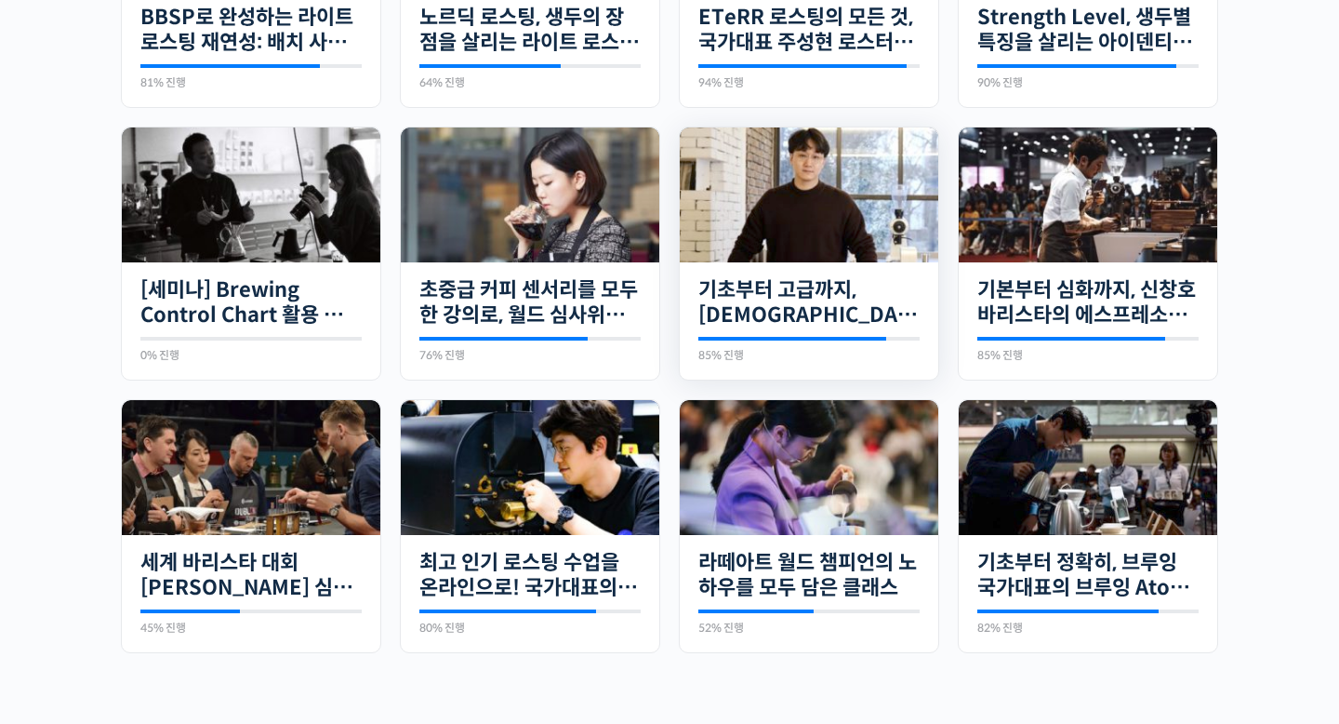
scroll to position [325, 0]
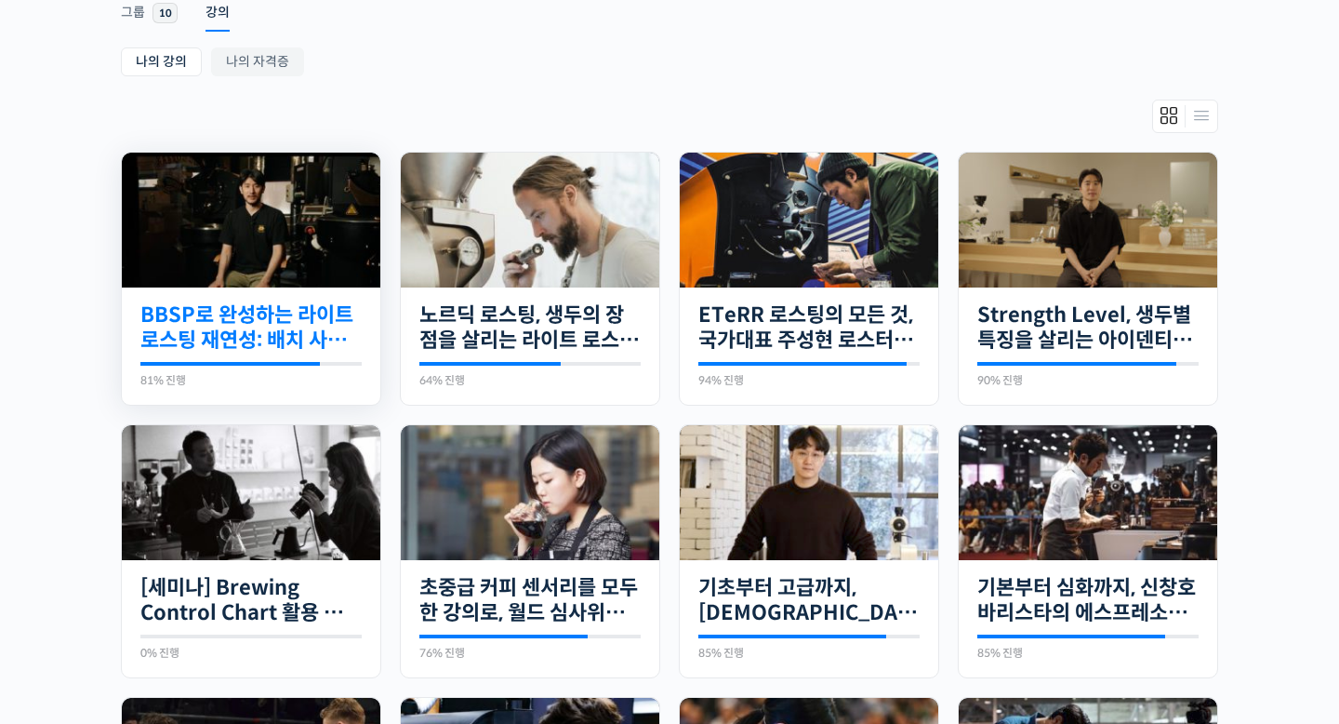
click at [293, 339] on link "BBSP로 완성하는 라이트 로스팅 재연성: 배치 사이즈가 달라져도 안정적인 말릭의 로스팅" at bounding box center [250, 327] width 221 height 51
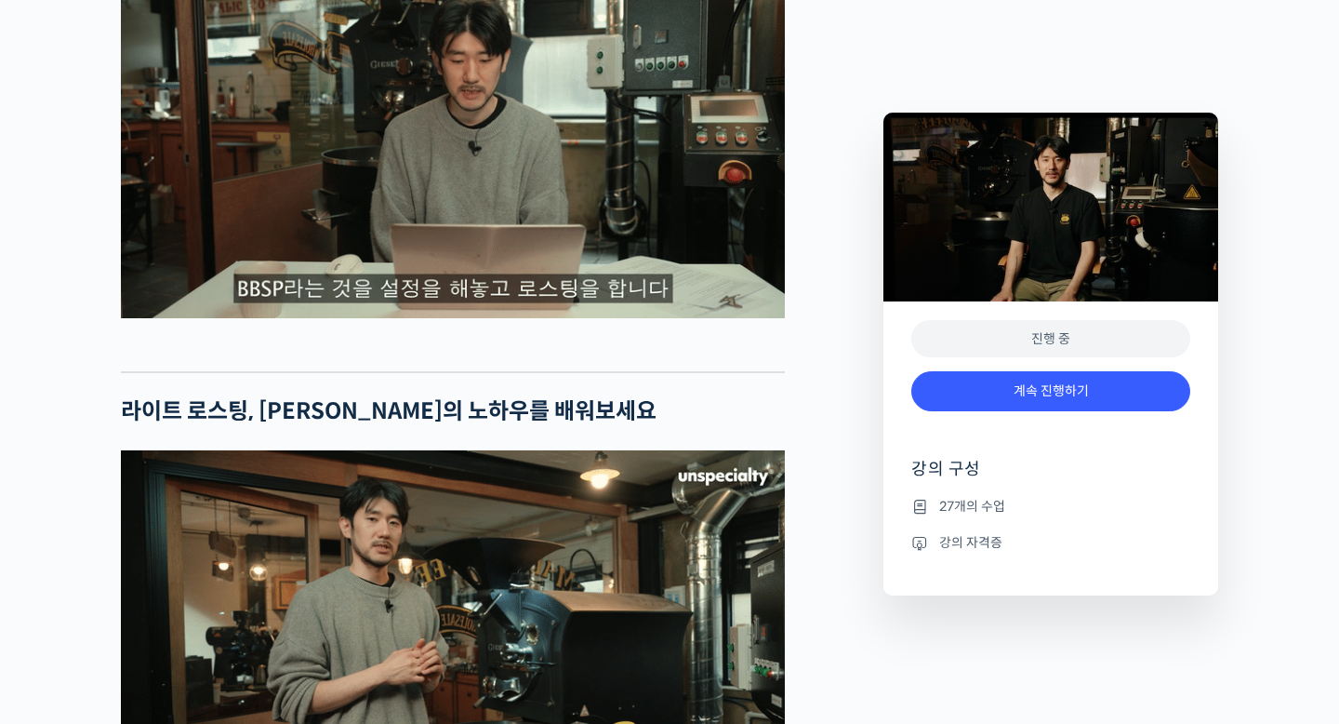
scroll to position [3517, 0]
